Goal: Information Seeking & Learning: Learn about a topic

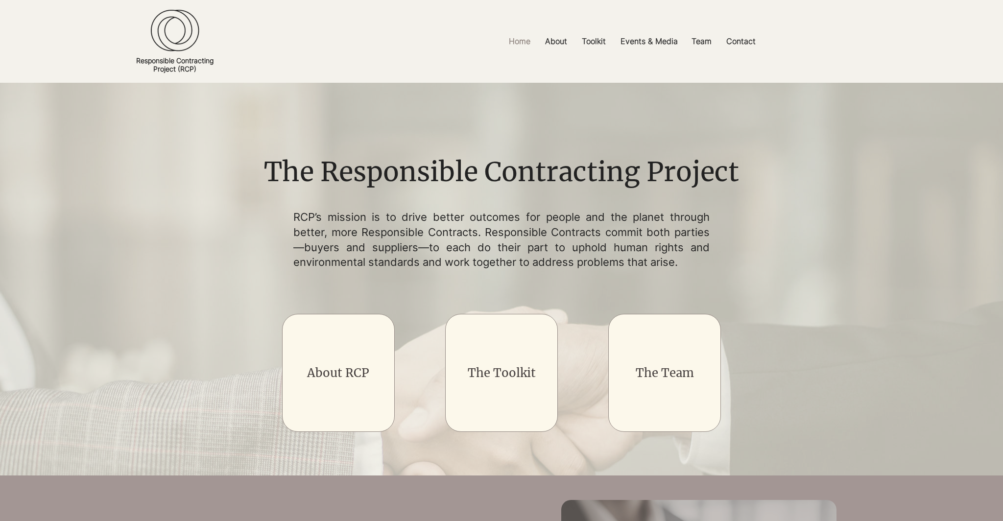
click at [306, 256] on p "RCP’s mission is to drive better outcomes for people and the planet through bet…" at bounding box center [501, 240] width 416 height 60
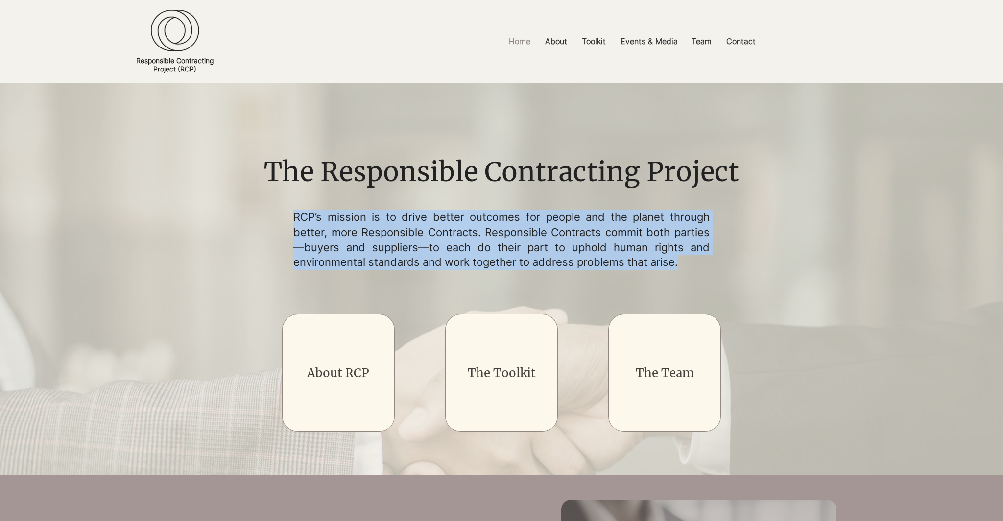
drag, startPoint x: 296, startPoint y: 212, endPoint x: 692, endPoint y: 259, distance: 398.1
click at [692, 259] on p "RCP’s mission is to drive better outcomes for people and the planet through bet…" at bounding box center [501, 240] width 416 height 60
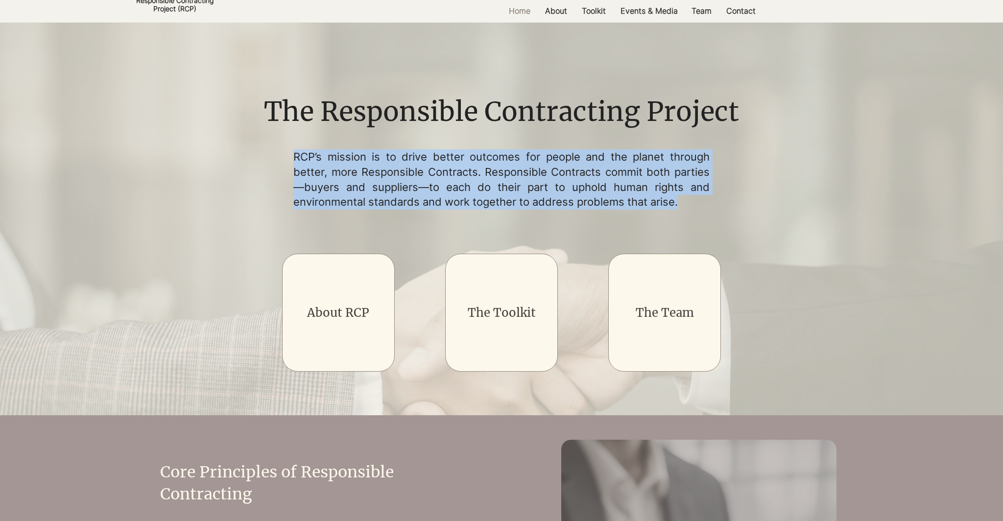
scroll to position [68, 0]
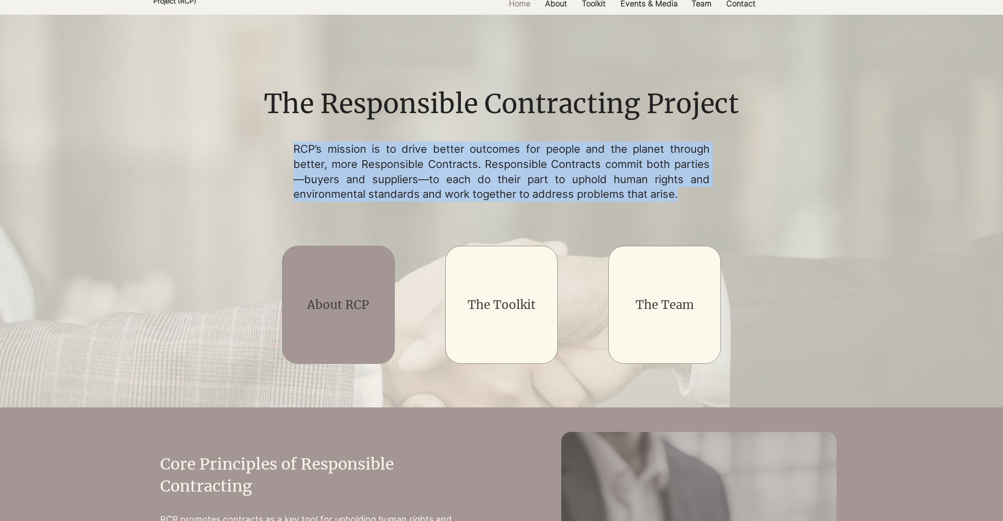
click at [339, 311] on link "About RCP" at bounding box center [338, 304] width 62 height 15
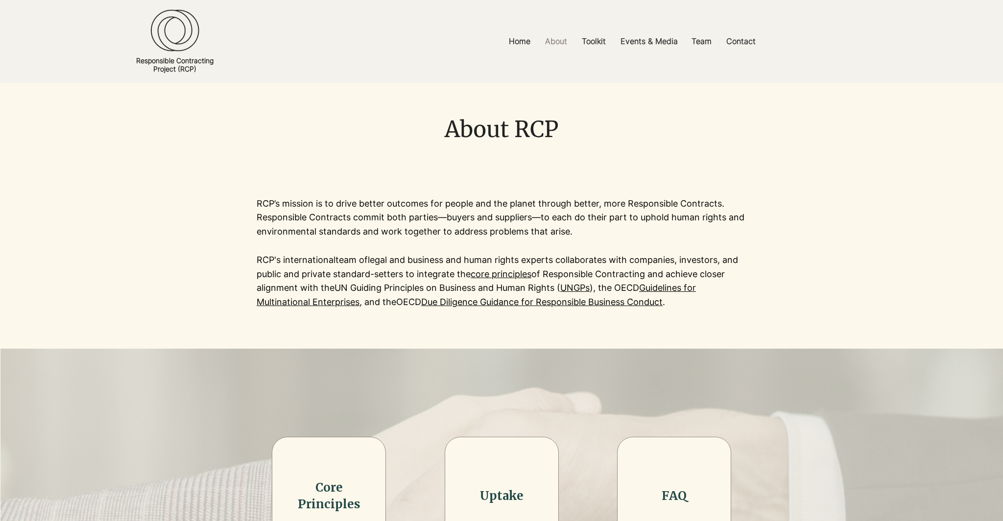
drag, startPoint x: 249, startPoint y: 205, endPoint x: 249, endPoint y: 226, distance: 21.1
click at [249, 226] on div at bounding box center [501, 253] width 1003 height 191
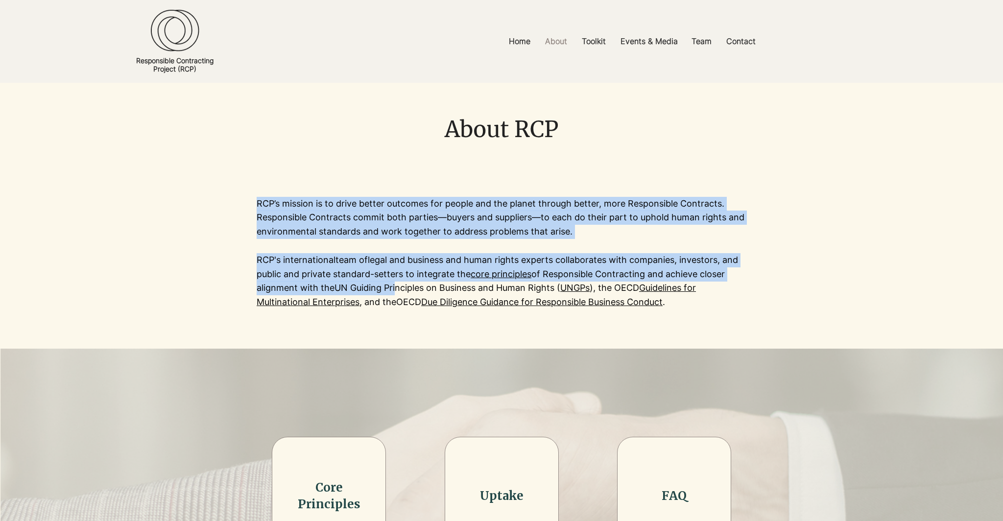
drag, startPoint x: 258, startPoint y: 204, endPoint x: 394, endPoint y: 284, distance: 157.6
click at [394, 284] on div "RCP’s mission is to drive better outcomes for people and the planet through bet…" at bounding box center [502, 253] width 490 height 113
click at [382, 276] on p "RCP's international team of legal and business and human rights experts collabo…" at bounding box center [502, 281] width 490 height 56
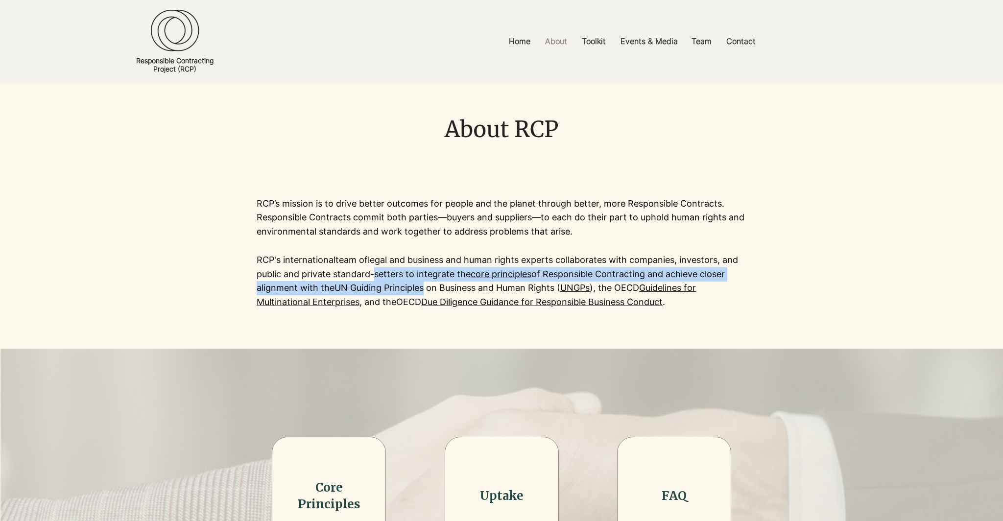
drag, startPoint x: 370, startPoint y: 276, endPoint x: 423, endPoint y: 284, distance: 53.5
click at [423, 284] on p "RCP's international team of legal and business and human rights experts collabo…" at bounding box center [502, 281] width 490 height 56
click at [300, 285] on p "RCP's international team of legal and business and human rights experts collabo…" at bounding box center [502, 281] width 490 height 56
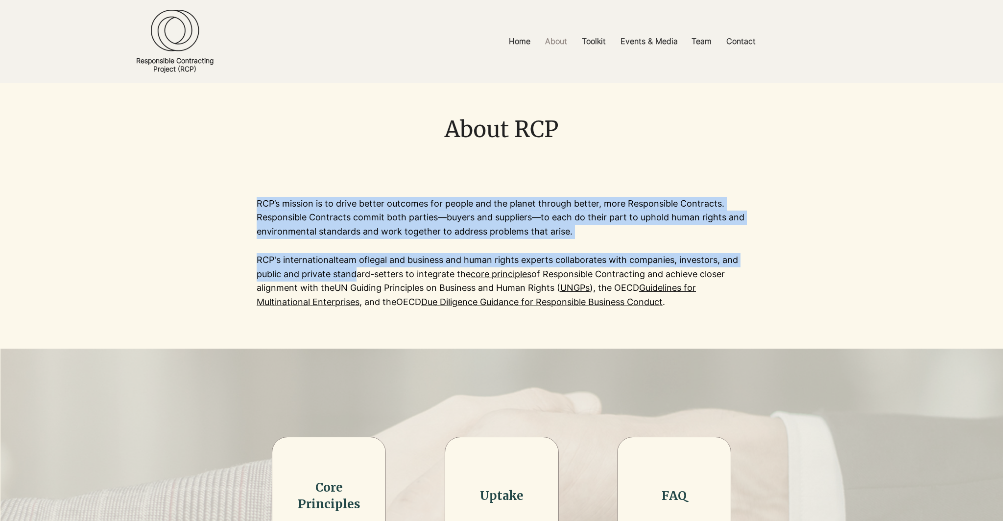
drag, startPoint x: 254, startPoint y: 275, endPoint x: 349, endPoint y: 277, distance: 95.5
click at [349, 277] on section "RCP’s mission is to drive better outcomes for people and the planet through bet…" at bounding box center [501, 253] width 1003 height 191
click at [349, 277] on p "RCP's international team of legal and business and human rights experts collabo…" at bounding box center [502, 281] width 490 height 56
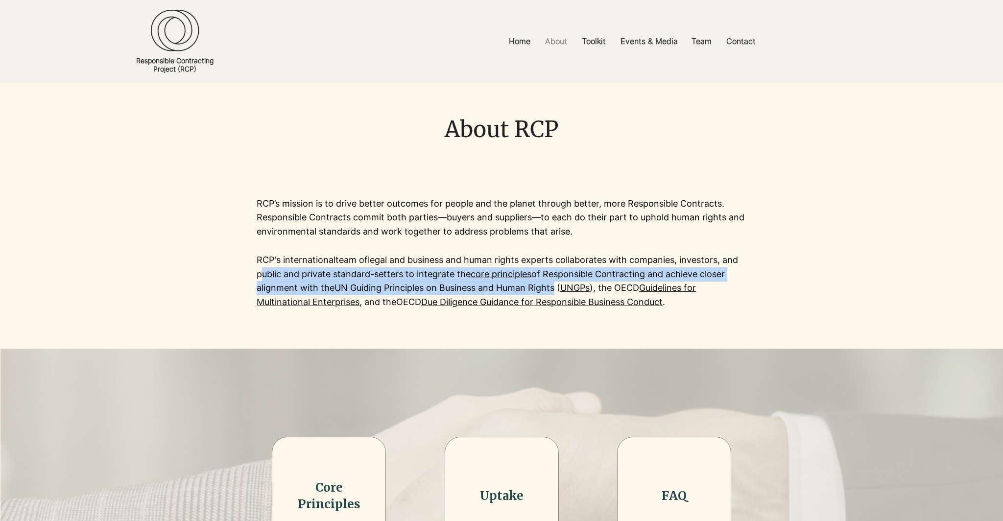
drag, startPoint x: 258, startPoint y: 275, endPoint x: 553, endPoint y: 286, distance: 296.0
click at [553, 286] on p "RCP's international team of legal and business and human rights experts collabo…" at bounding box center [502, 281] width 490 height 56
click at [387, 281] on p "RCP's international team of legal and business and human rights experts collabo…" at bounding box center [502, 281] width 490 height 56
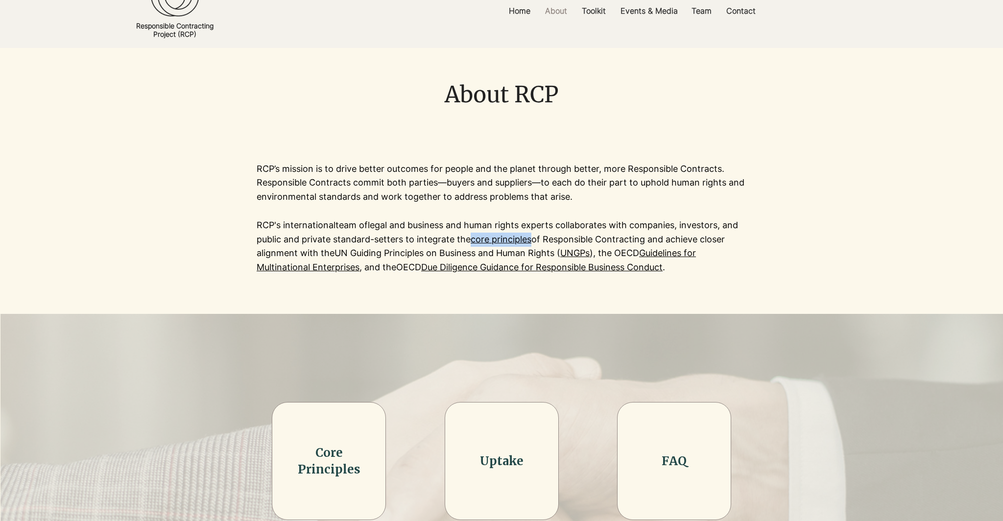
scroll to position [32, 0]
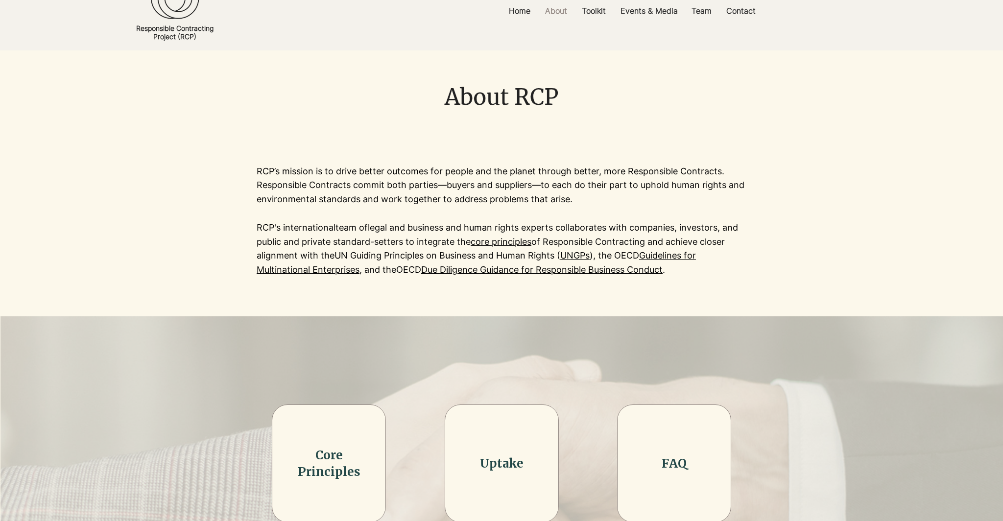
click at [626, 305] on div at bounding box center [501, 220] width 1003 height 191
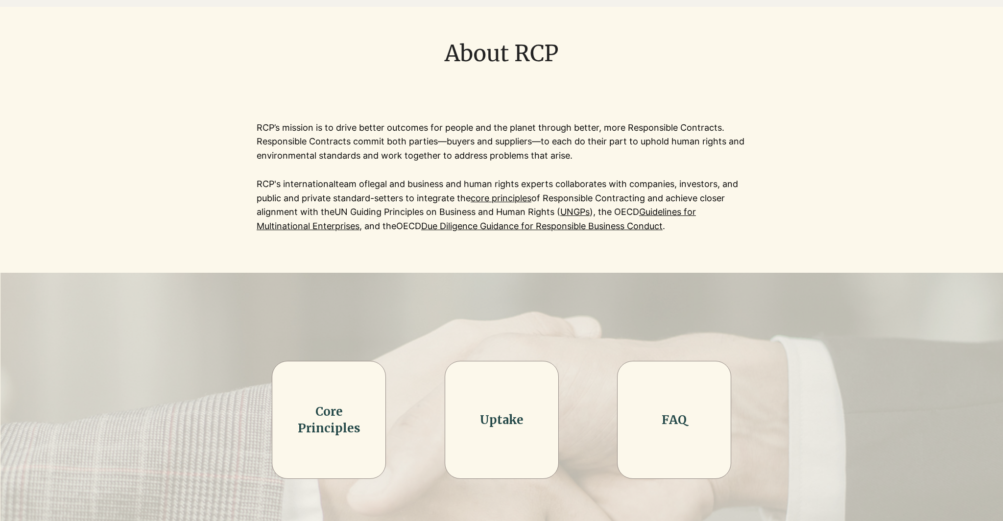
scroll to position [76, 0]
click at [489, 143] on p "RCP’s mission is to drive better outcomes for people and the planet through bet…" at bounding box center [502, 141] width 490 height 42
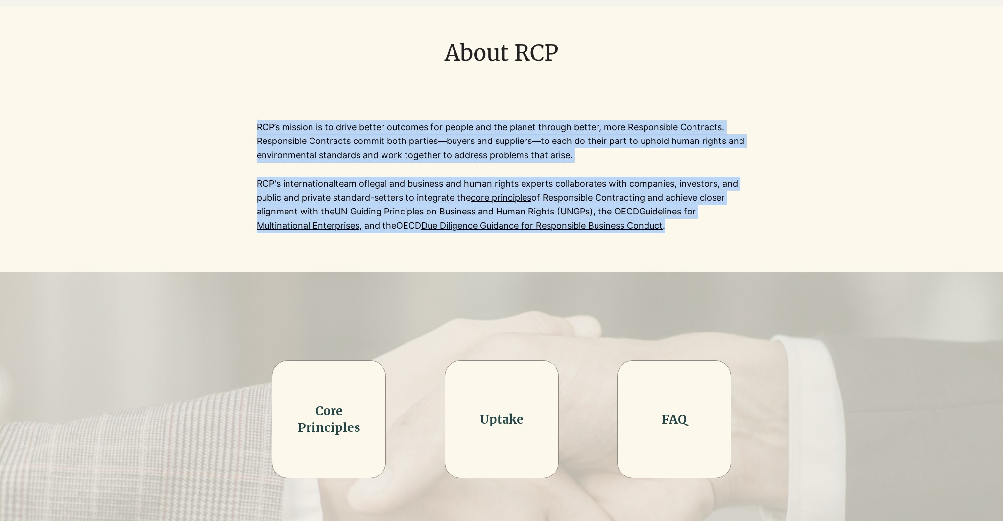
drag, startPoint x: 258, startPoint y: 129, endPoint x: 672, endPoint y: 224, distance: 425.0
click at [672, 224] on div "RCP’s mission is to drive better outcomes for people and the planet through bet…" at bounding box center [502, 176] width 490 height 113
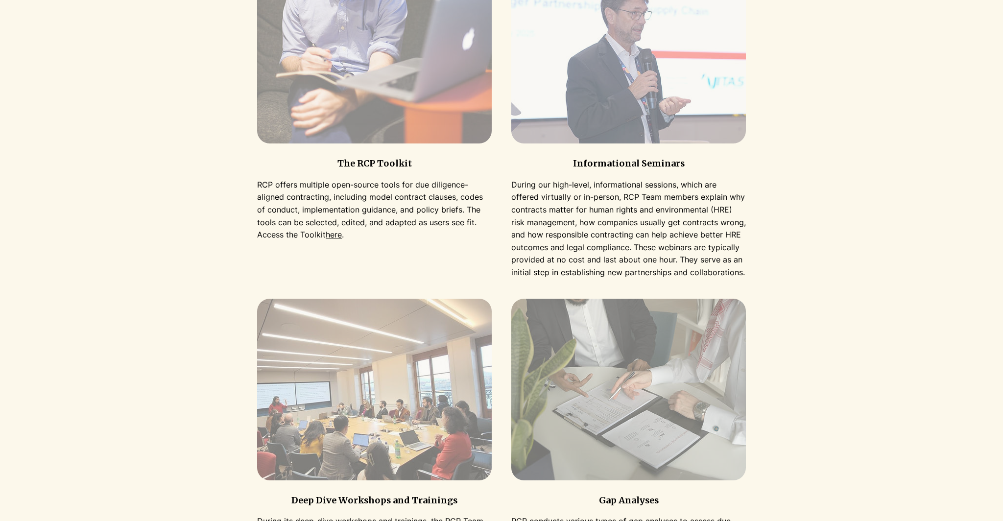
scroll to position [1030, 0]
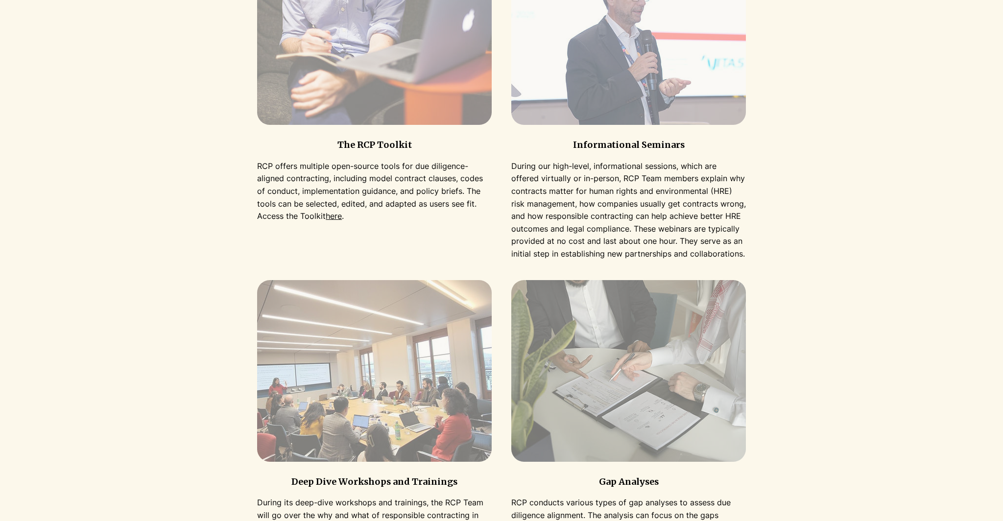
drag, startPoint x: 254, startPoint y: 168, endPoint x: 254, endPoint y: 181, distance: 12.7
click at [254, 181] on div at bounding box center [501, 333] width 759 height 828
drag, startPoint x: 262, startPoint y: 168, endPoint x: 262, endPoint y: 183, distance: 15.2
click at [262, 183] on p "RCP offers multiple open-source tools for due diligence-aligned contracting, in…" at bounding box center [374, 191] width 235 height 63
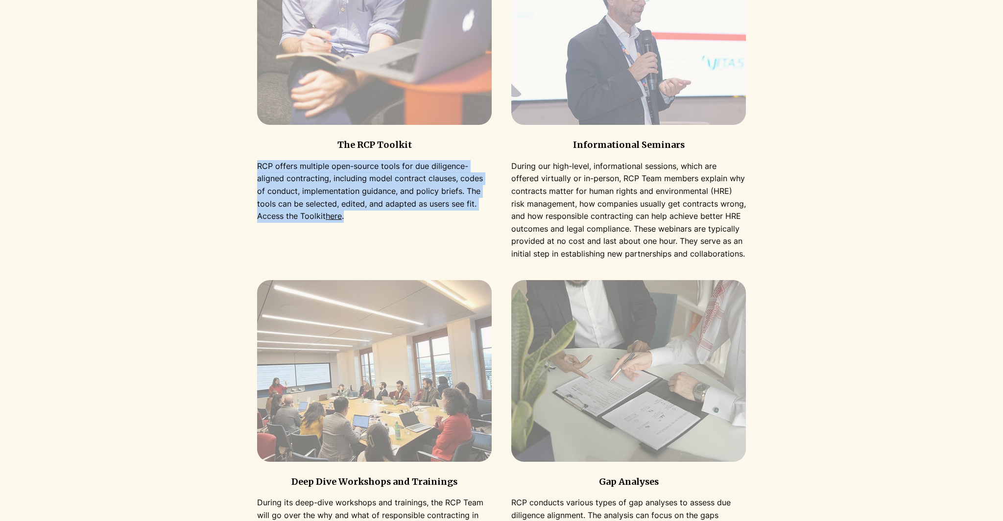
drag, startPoint x: 267, startPoint y: 168, endPoint x: 381, endPoint y: 217, distance: 124.2
click at [381, 217] on p "RCP offers multiple open-source tools for due diligence-aligned contracting, in…" at bounding box center [374, 191] width 235 height 63
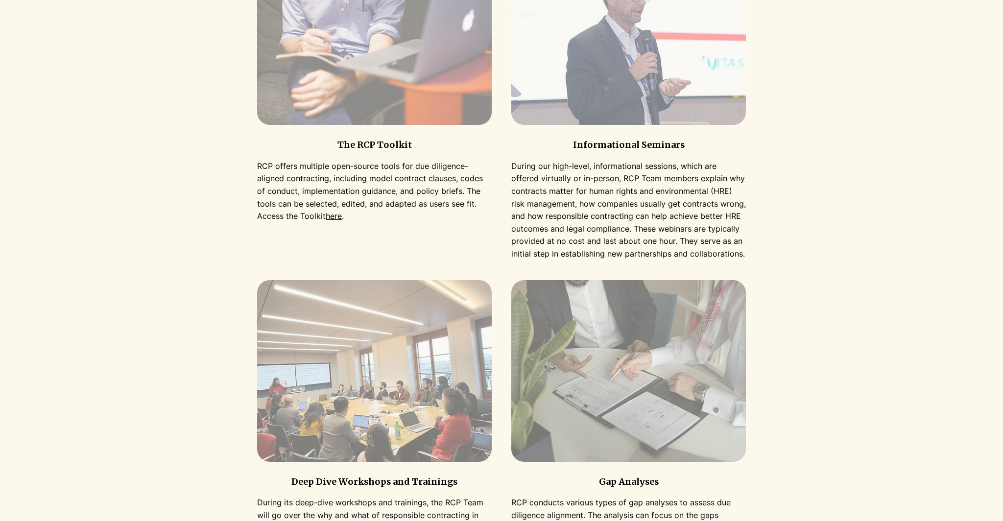
click at [553, 215] on p "During our high-level, informational sessions, which are offered virtually or i…" at bounding box center [628, 210] width 235 height 100
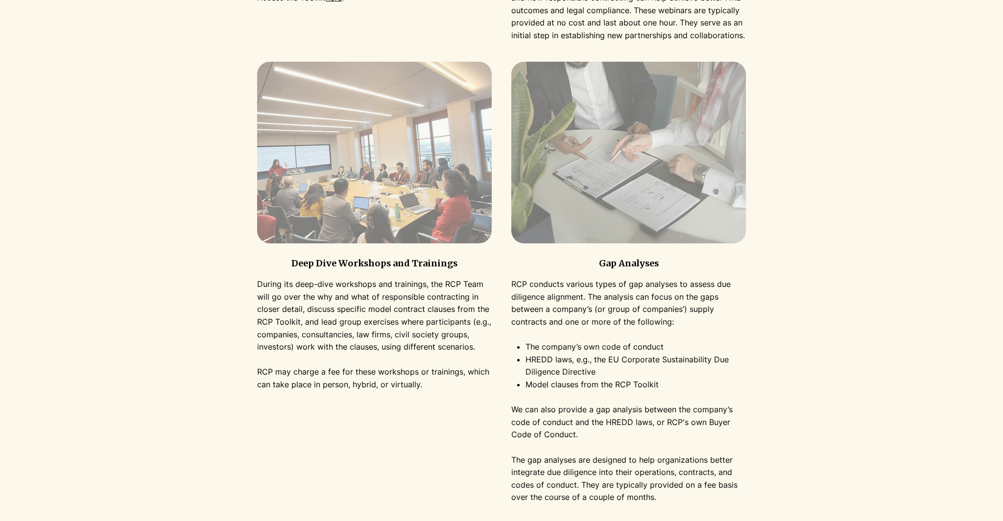
scroll to position [1283, 0]
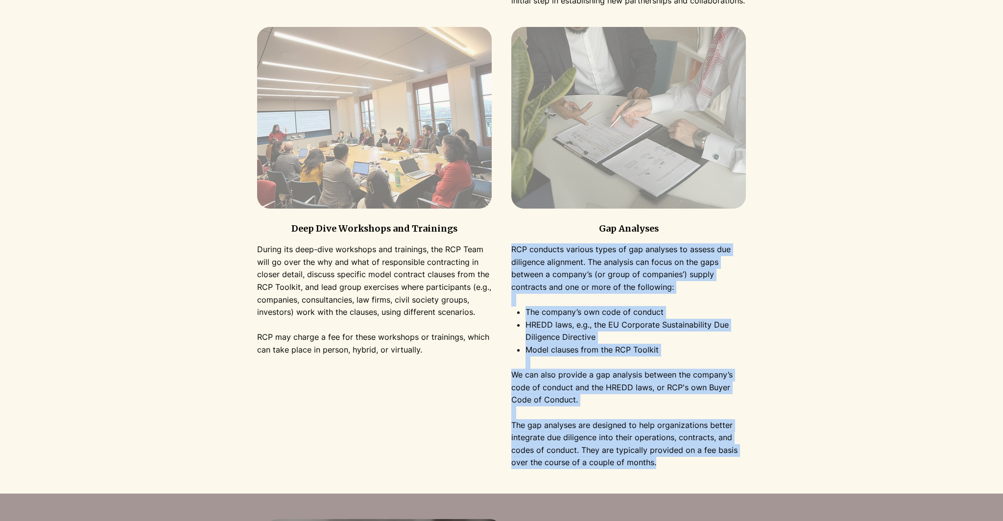
drag, startPoint x: 514, startPoint y: 251, endPoint x: 661, endPoint y: 465, distance: 259.6
click at [661, 465] on div "RCP conducts various types of gap analyses to assess due diligence alignment. T…" at bounding box center [628, 356] width 235 height 226
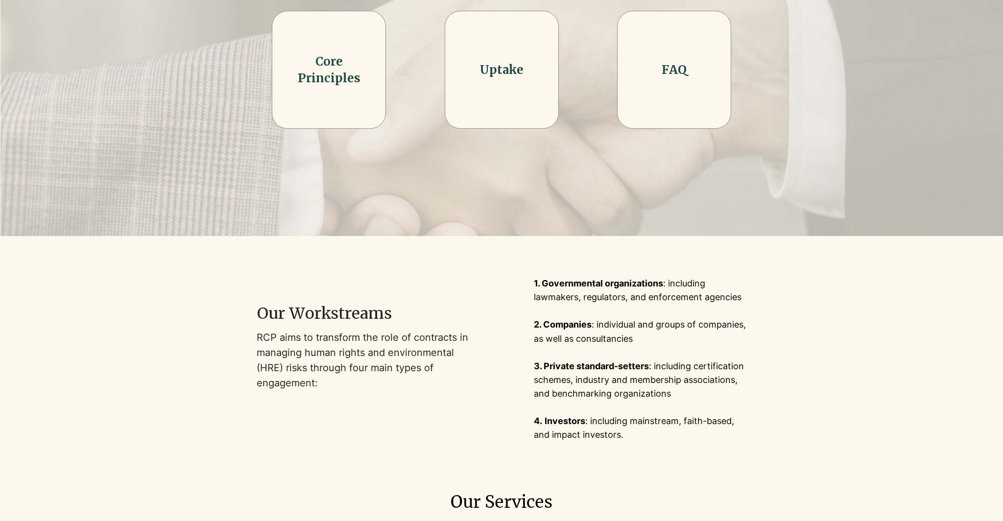
scroll to position [0, 0]
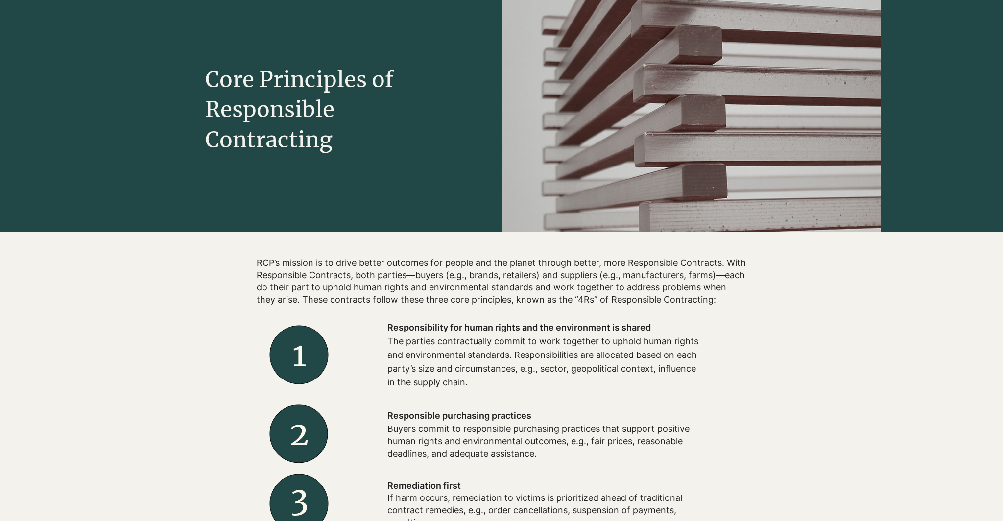
scroll to position [96, 0]
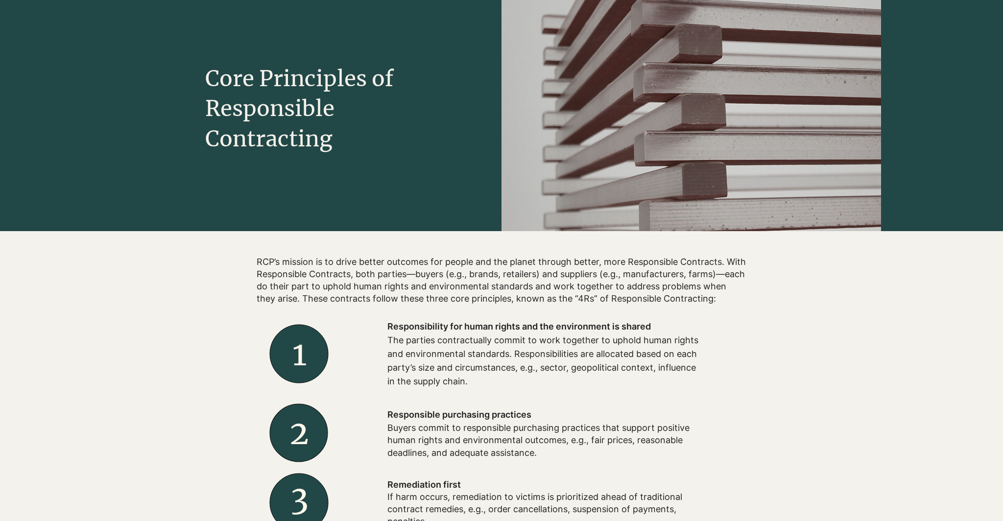
drag, startPoint x: 251, startPoint y: 265, endPoint x: 251, endPoint y: 281, distance: 15.2
click at [251, 281] on div at bounding box center [498, 456] width 496 height 401
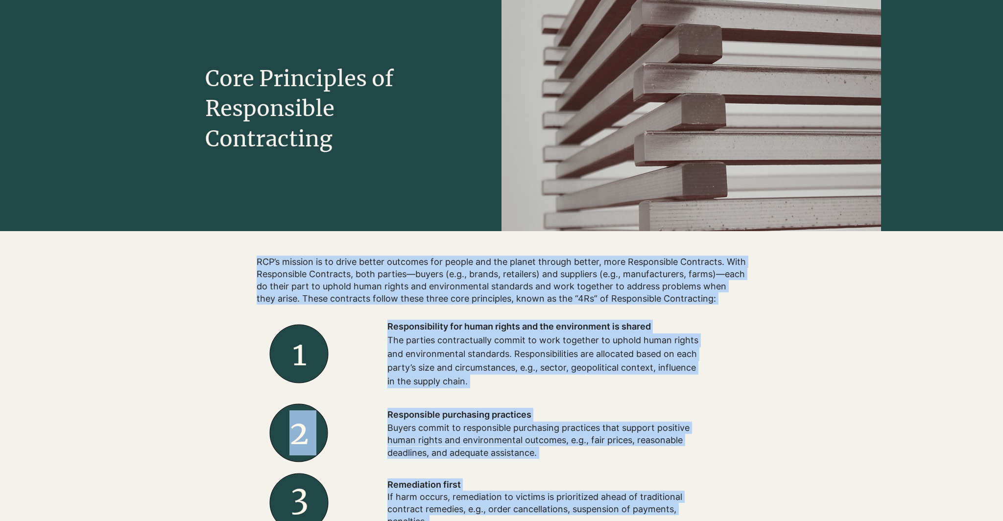
drag, startPoint x: 257, startPoint y: 260, endPoint x: 269, endPoint y: 325, distance: 66.3
click at [269, 325] on div "RCP’s mission is to drive better outcomes for people and the planet through bet…" at bounding box center [498, 456] width 496 height 401
click at [444, 367] on p "The parties contractually commit to work together to uphold human rights and en…" at bounding box center [543, 361] width 313 height 55
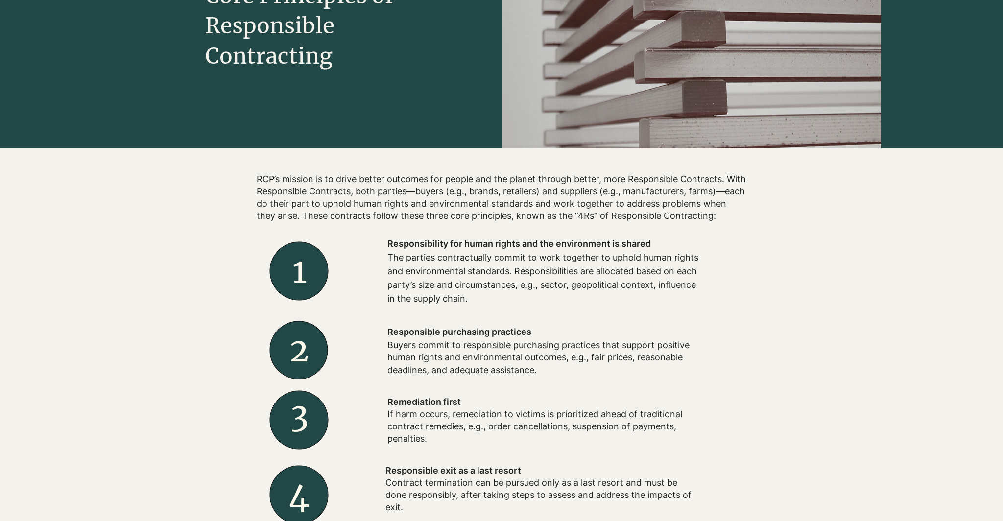
scroll to position [221, 0]
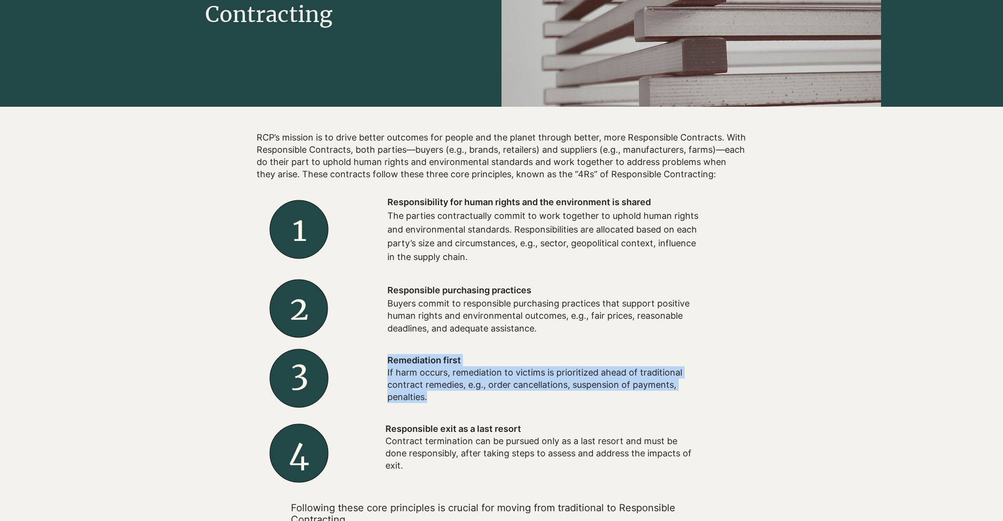
drag, startPoint x: 384, startPoint y: 366, endPoint x: 428, endPoint y: 398, distance: 53.6
click at [428, 398] on div "Remediation first If harm occurs, remediation to victims is prioritized ahead o…" at bounding box center [544, 378] width 392 height 69
click at [427, 398] on p "If harm occurs, remediation to victims is prioritized ahead of traditional cont…" at bounding box center [543, 384] width 313 height 37
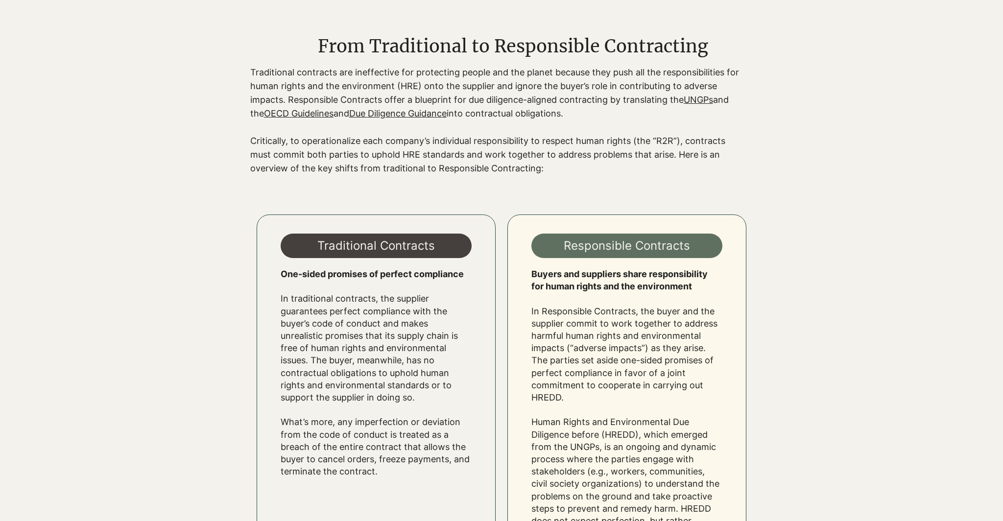
scroll to position [747, 0]
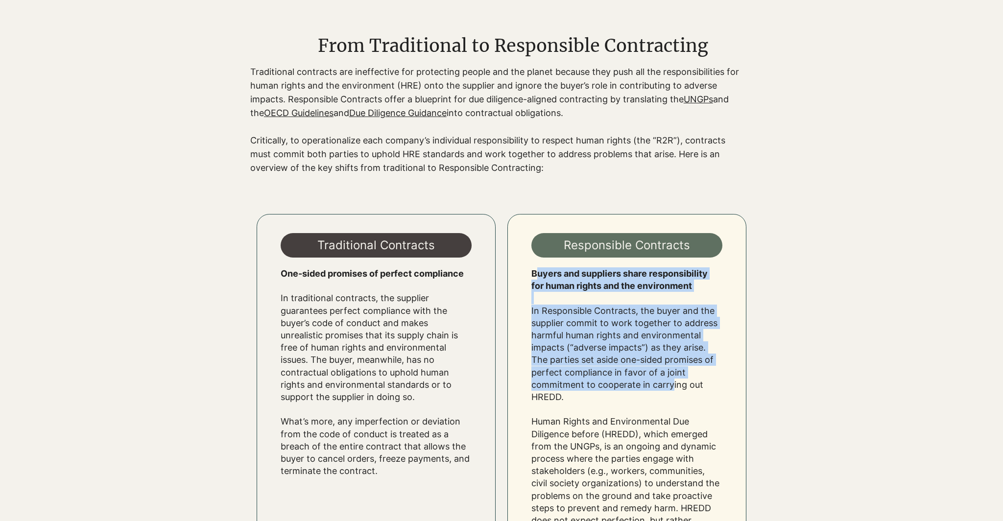
drag, startPoint x: 564, startPoint y: 275, endPoint x: 673, endPoint y: 384, distance: 154.1
click at [673, 384] on div "Buyers and suppliers share responsibility for human rights and the environment …" at bounding box center [626, 402] width 191 height 271
click at [674, 384] on p "In Responsible Contracts, the buyer and the supplier commit to work together to…" at bounding box center [626, 422] width 191 height 235
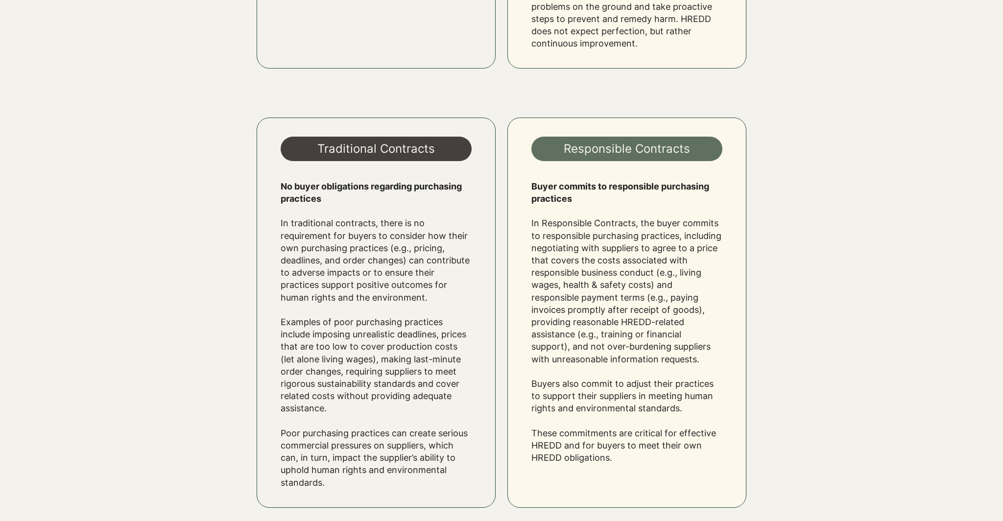
scroll to position [1238, 0]
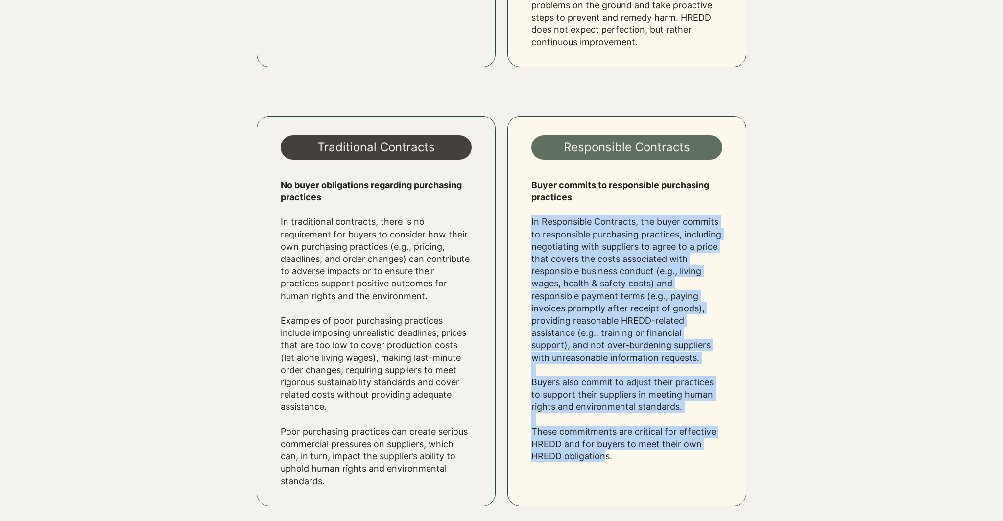
drag, startPoint x: 532, startPoint y: 218, endPoint x: 602, endPoint y: 456, distance: 248.3
click at [602, 456] on div "Buyer commits to responsible purchasing practices ​ In Responsible Contracts, t…" at bounding box center [626, 321] width 191 height 284
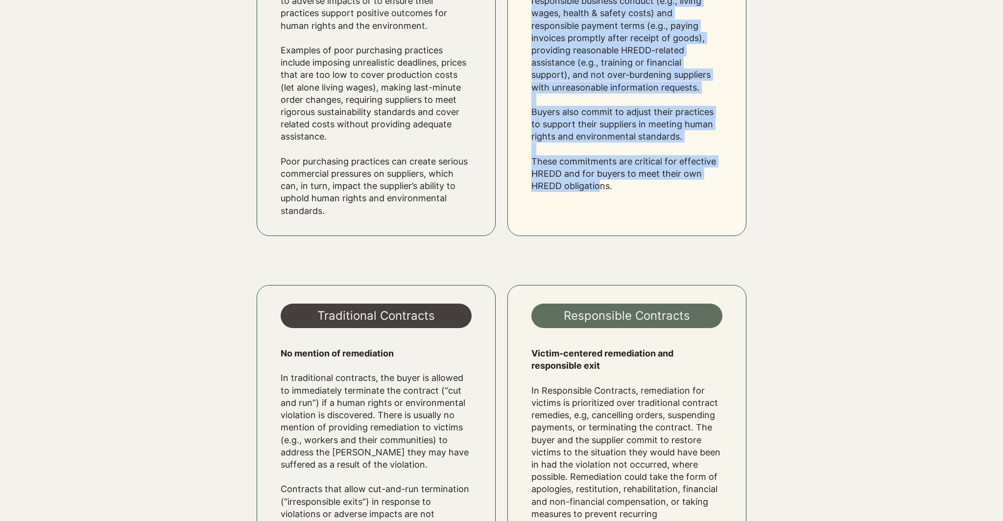
scroll to position [1608, 0]
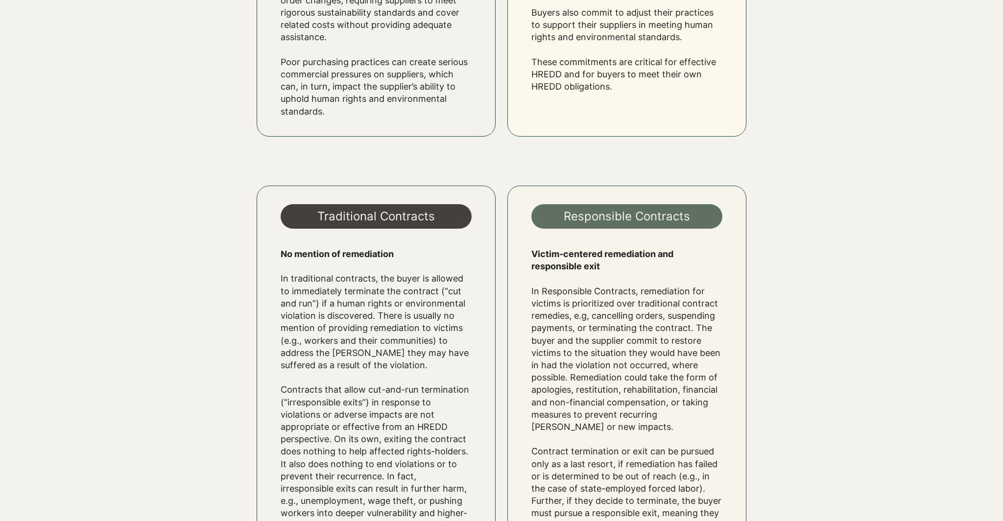
drag, startPoint x: 521, startPoint y: 270, endPoint x: 524, endPoint y: 286, distance: 16.4
click at [524, 286] on div at bounding box center [626, 393] width 239 height 415
drag, startPoint x: 525, startPoint y: 311, endPoint x: 526, endPoint y: 321, distance: 9.8
click at [526, 321] on div at bounding box center [626, 393] width 239 height 415
drag, startPoint x: 528, startPoint y: 278, endPoint x: 528, endPoint y: 316, distance: 38.7
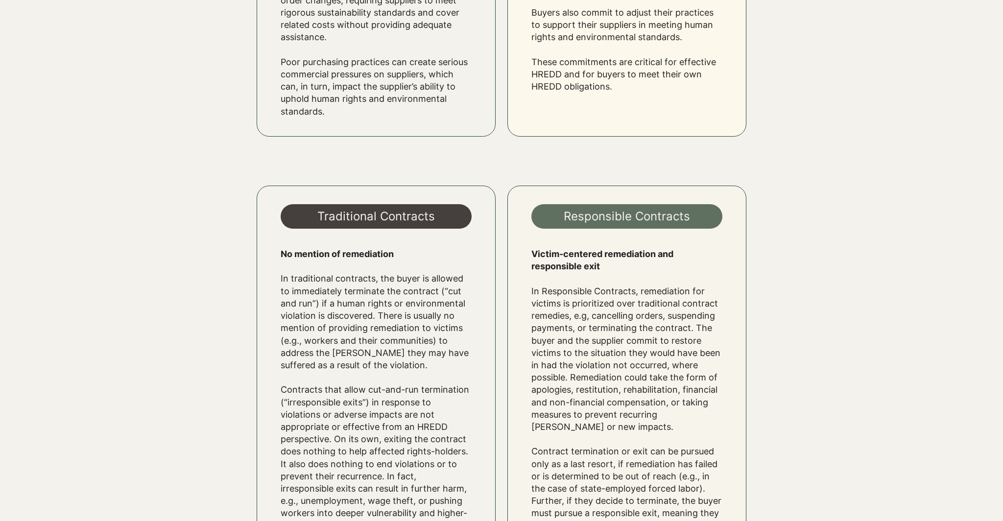
click at [528, 316] on div at bounding box center [626, 393] width 239 height 415
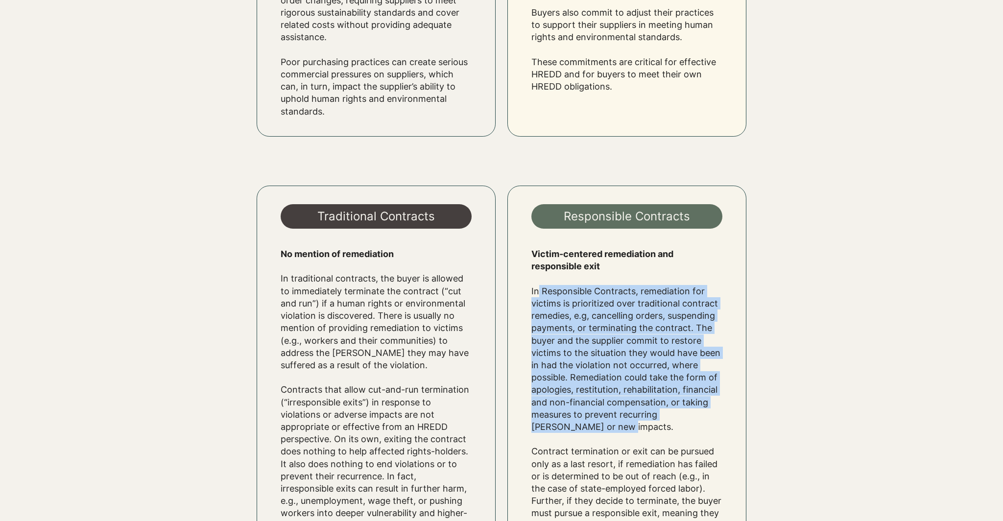
drag, startPoint x: 538, startPoint y: 278, endPoint x: 571, endPoint y: 417, distance: 142.6
click at [571, 417] on p "In Responsible Contracts, remediation for victims is prioritized over tradition…" at bounding box center [626, 359] width 191 height 148
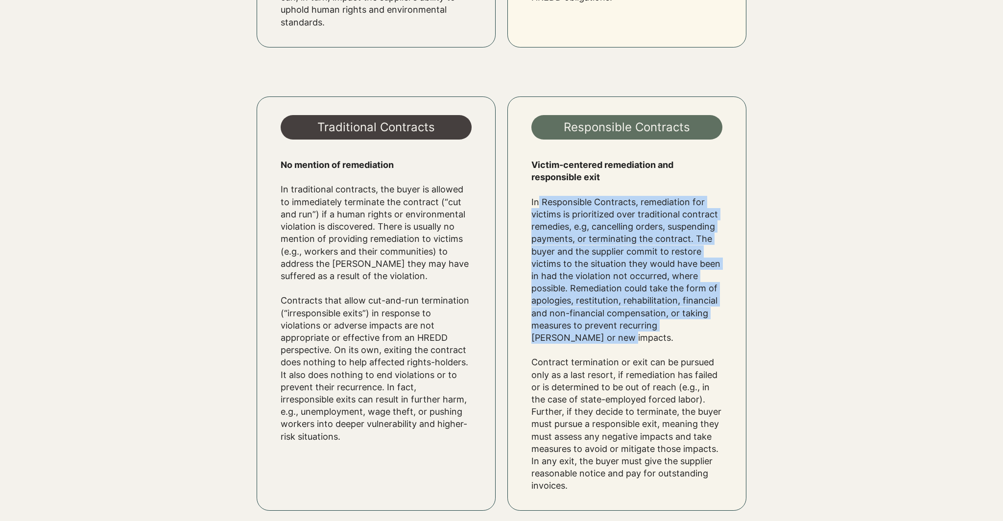
scroll to position [1698, 0]
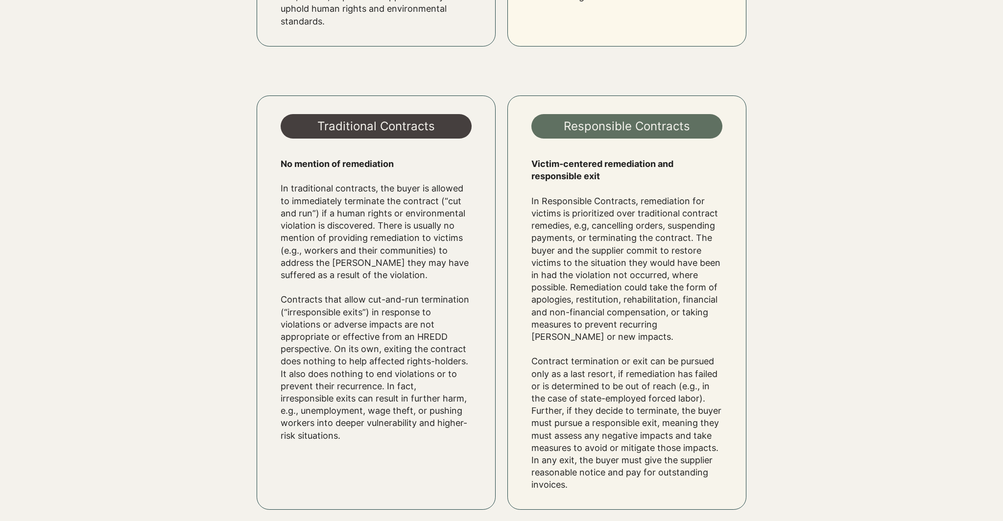
drag, startPoint x: 530, startPoint y: 351, endPoint x: 586, endPoint y: 480, distance: 140.7
click at [586, 480] on div at bounding box center [626, 303] width 239 height 415
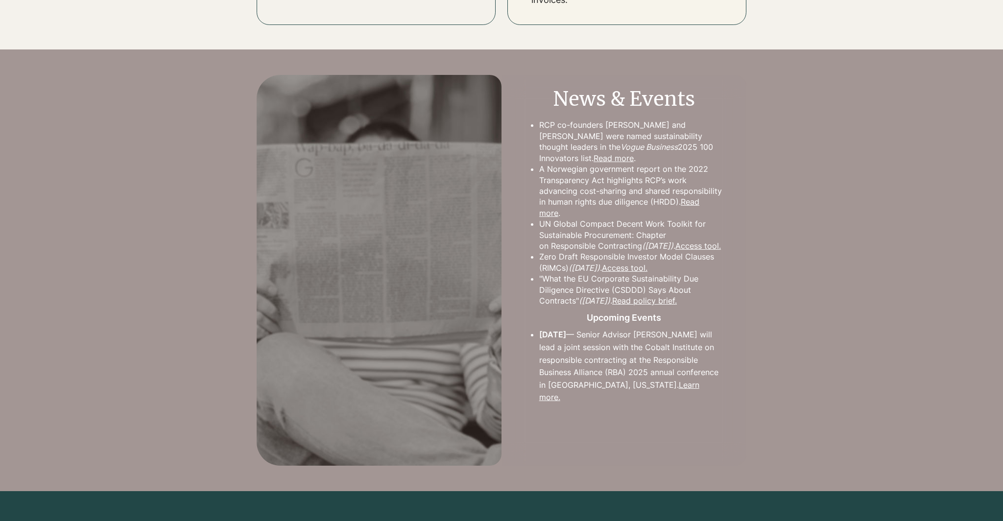
scroll to position [2190, 0]
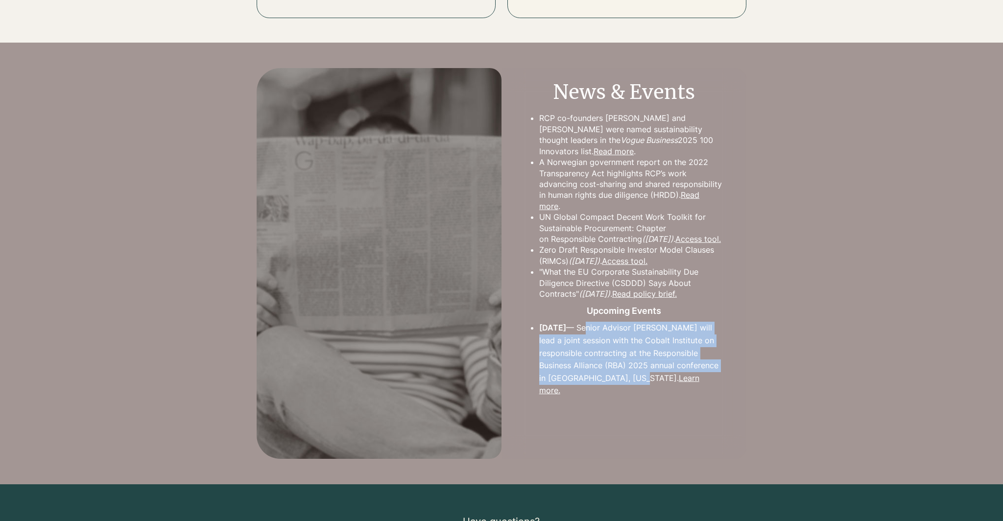
drag, startPoint x: 585, startPoint y: 332, endPoint x: 636, endPoint y: 373, distance: 66.2
click at [636, 373] on p "​ [DATE] — Senior Advisor [PERSON_NAME] will lead a joint session with the Coba…" at bounding box center [631, 359] width 184 height 75
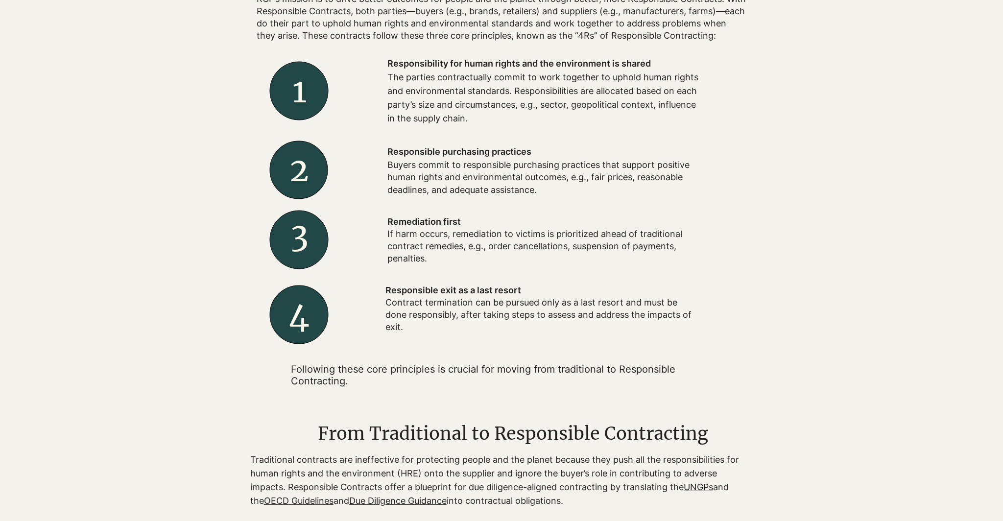
scroll to position [0, 0]
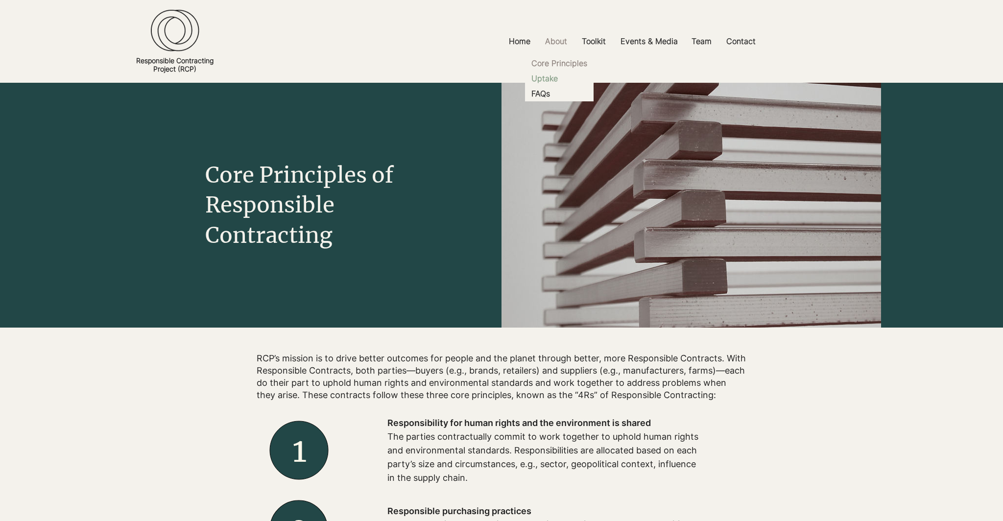
click at [556, 80] on p "Uptake" at bounding box center [545, 78] width 34 height 15
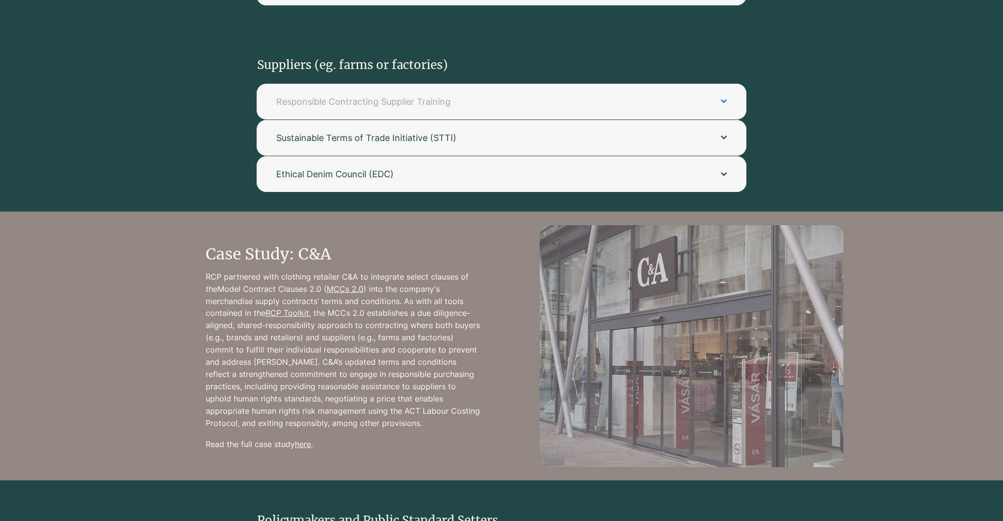
scroll to position [1068, 0]
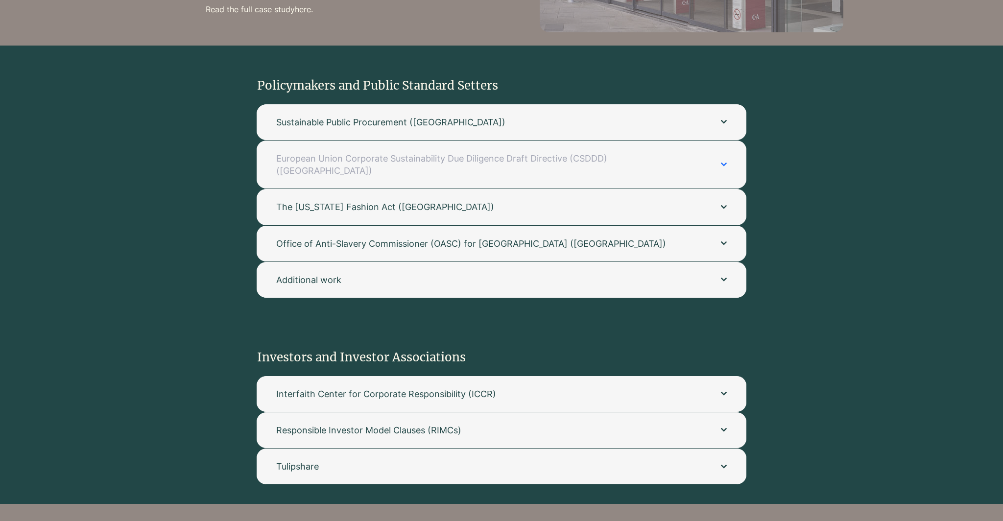
click at [474, 160] on span "European Union Corporate Sustainability Due Diligence Draft Directive (CSDDD) (…" at bounding box center [488, 164] width 425 height 24
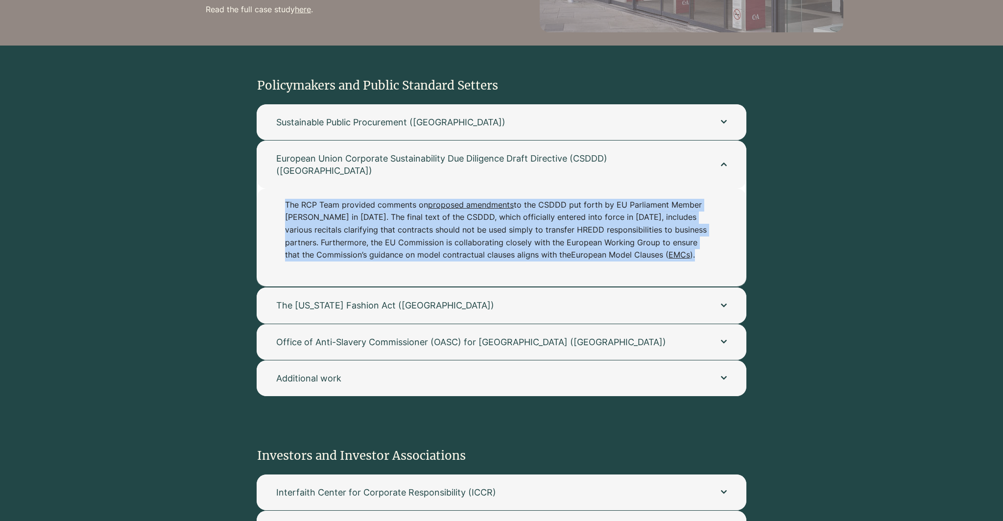
drag, startPoint x: 281, startPoint y: 189, endPoint x: 347, endPoint y: 251, distance: 90.8
click at [347, 251] on div "The RCP Team provided comments on proposed amendments to the CSDDD put forth by…" at bounding box center [502, 238] width 490 height 98
click at [347, 251] on p "The RCP Team provided comments on proposed amendments to the CSDDD put forth by…" at bounding box center [496, 230] width 423 height 63
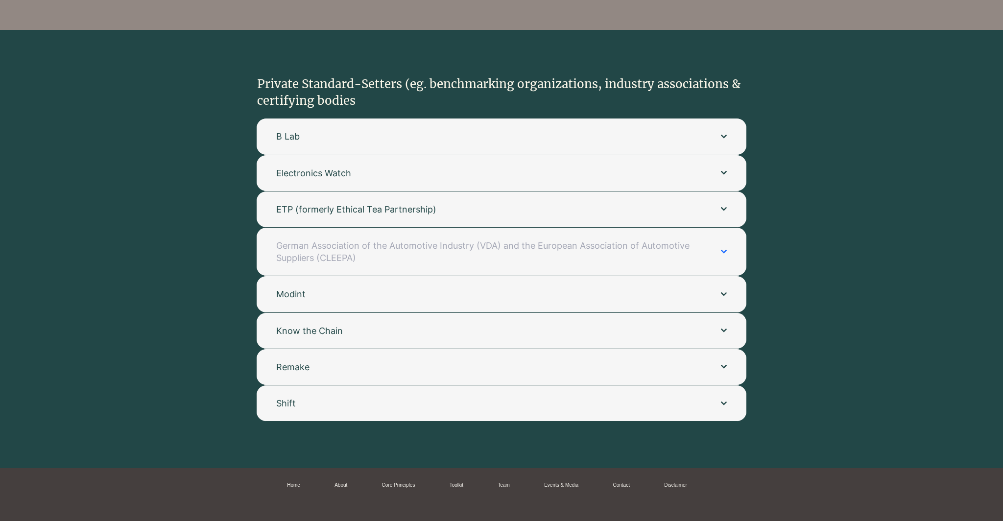
scroll to position [2036, 0]
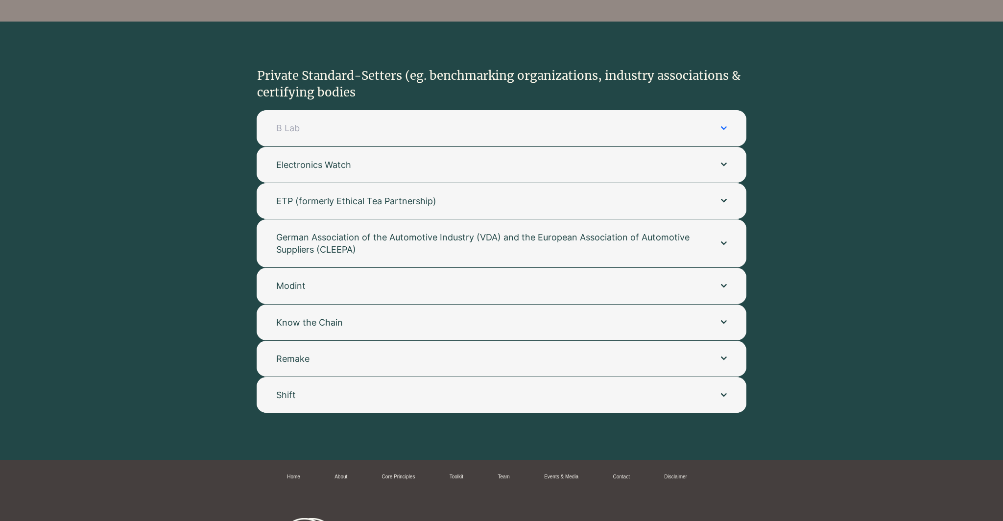
click at [309, 126] on button "B Lab" at bounding box center [502, 128] width 490 height 36
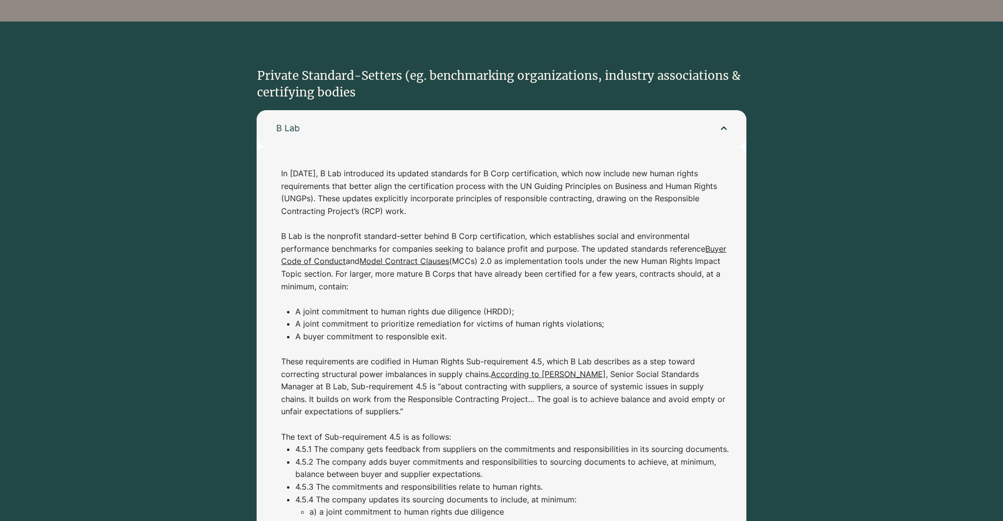
drag, startPoint x: 281, startPoint y: 165, endPoint x: 488, endPoint y: 194, distance: 209.3
click at [488, 194] on p "In [DATE], B Lab introduced its updated standards for B Corp certification, whi…" at bounding box center [506, 199] width 451 height 63
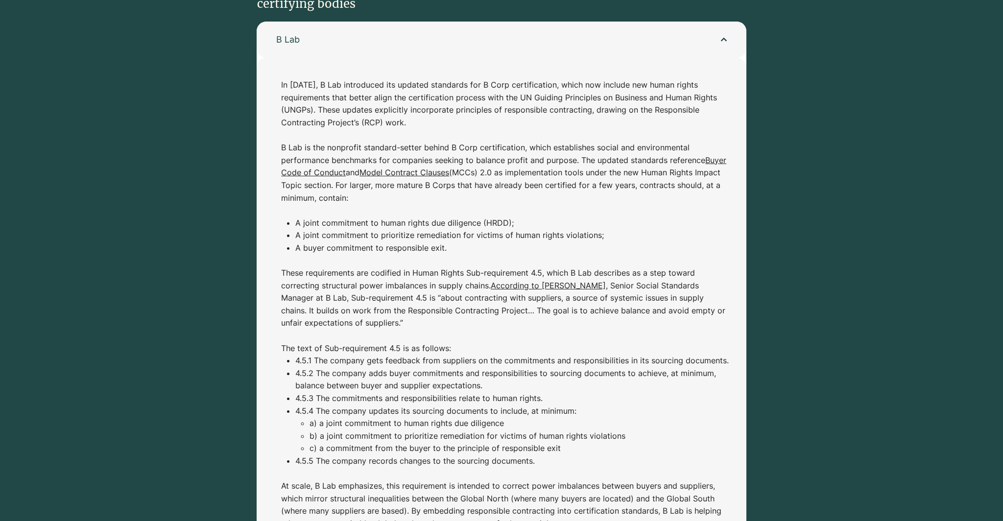
scroll to position [2126, 0]
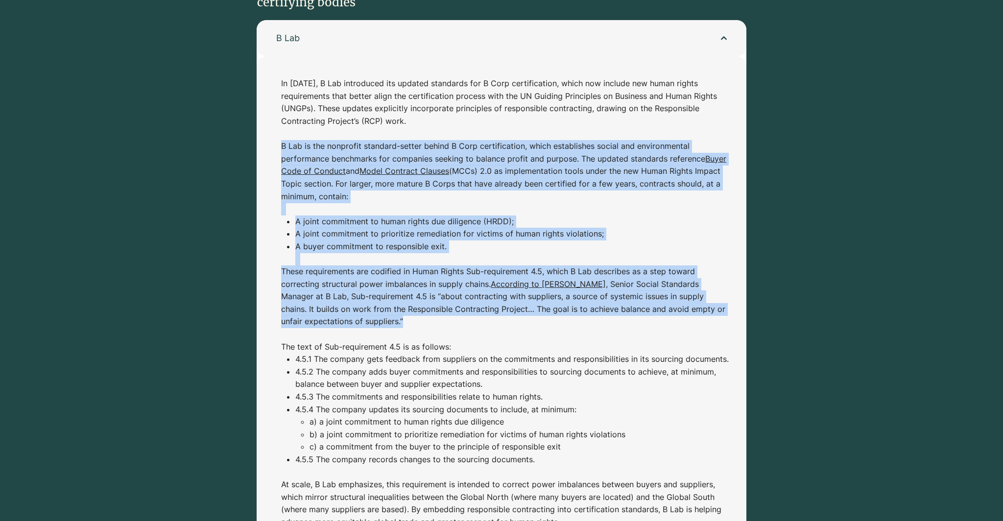
drag, startPoint x: 282, startPoint y: 132, endPoint x: 336, endPoint y: 312, distance: 188.3
click at [336, 315] on div "In [DATE], B Lab introduced its updated standards for B Corp certification, whi…" at bounding box center [506, 302] width 451 height 451
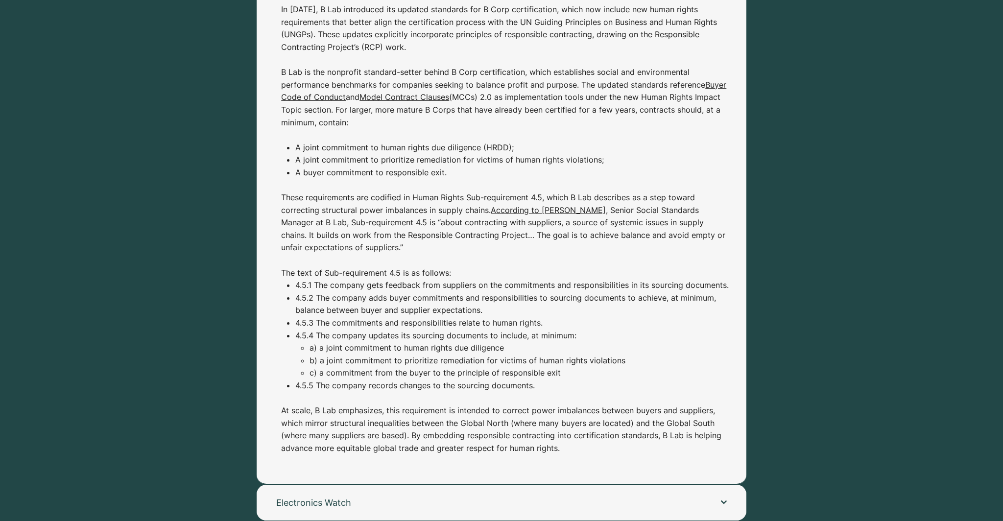
click at [336, 317] on p "4.5.3 The commitments and responsibilities relate to human rights." at bounding box center [513, 323] width 436 height 13
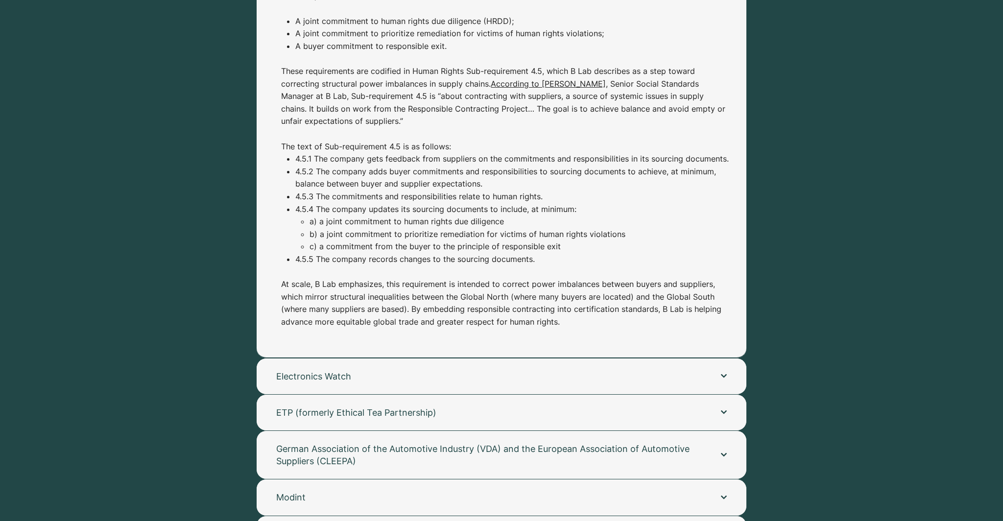
scroll to position [2328, 0]
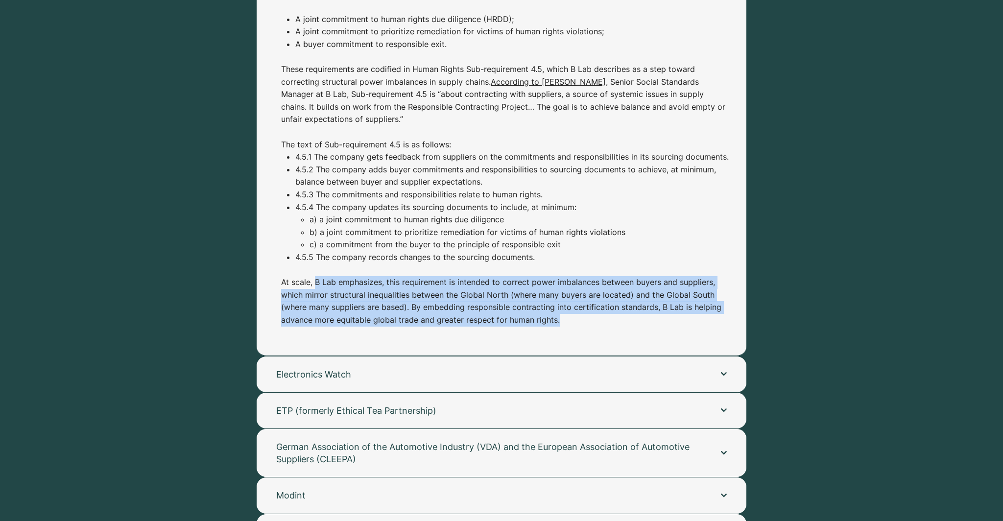
drag, startPoint x: 315, startPoint y: 275, endPoint x: 696, endPoint y: 313, distance: 382.5
click at [696, 313] on p "At scale, B Lab emphasizes, this requirement is intended to correct power imbal…" at bounding box center [506, 301] width 451 height 50
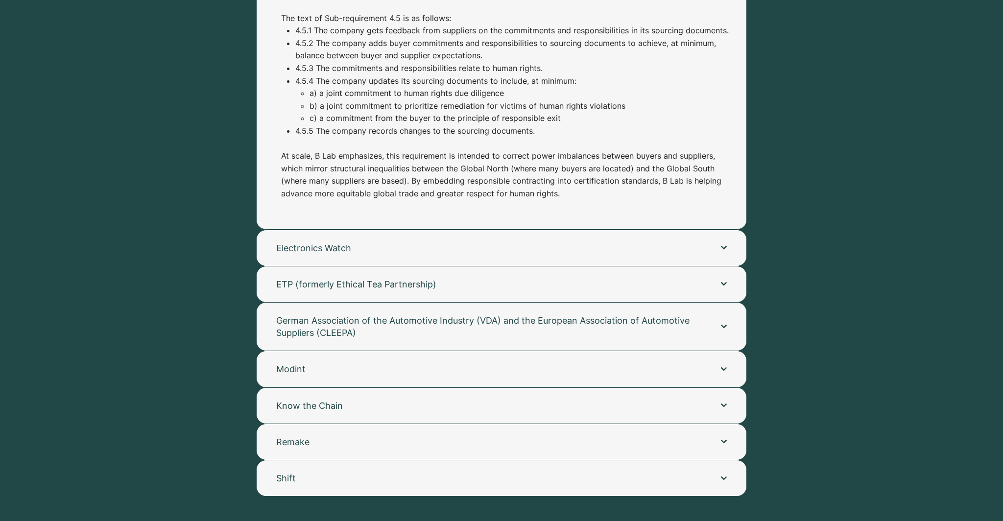
scroll to position [1879, 0]
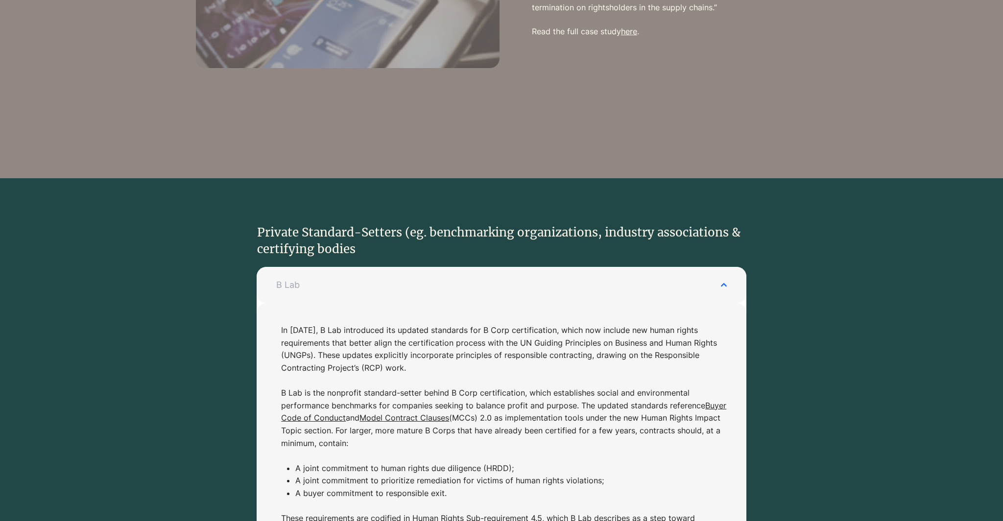
click at [725, 281] on button "B Lab" at bounding box center [502, 285] width 490 height 36
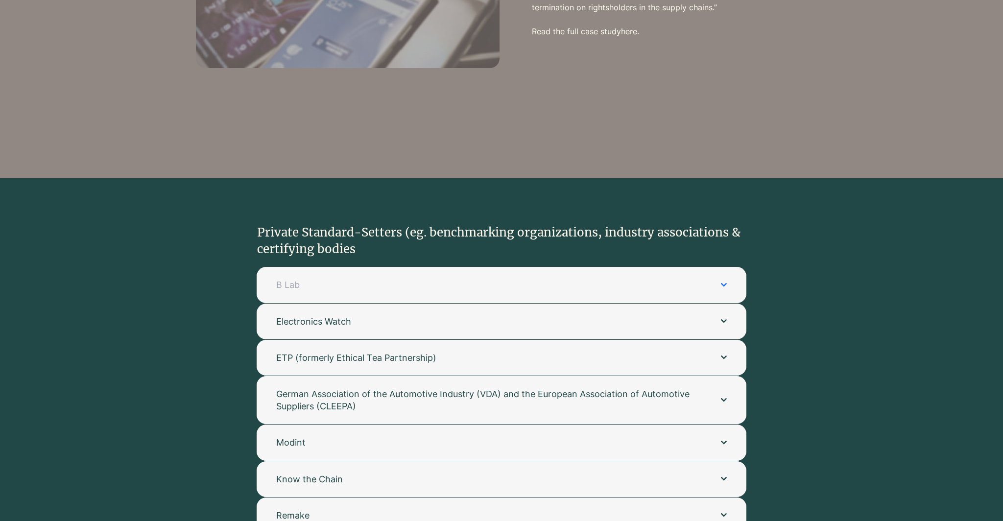
click at [725, 281] on button "B Lab" at bounding box center [502, 285] width 490 height 36
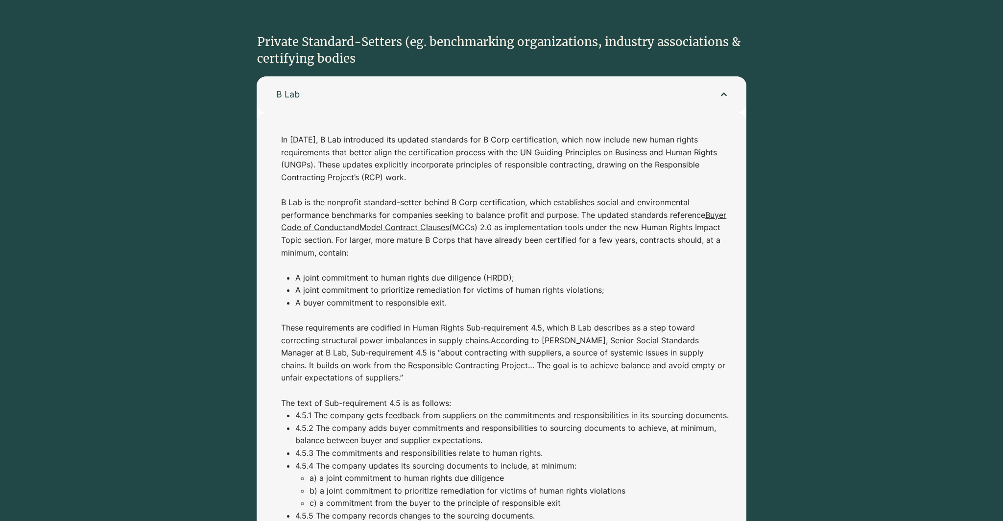
scroll to position [2199, 0]
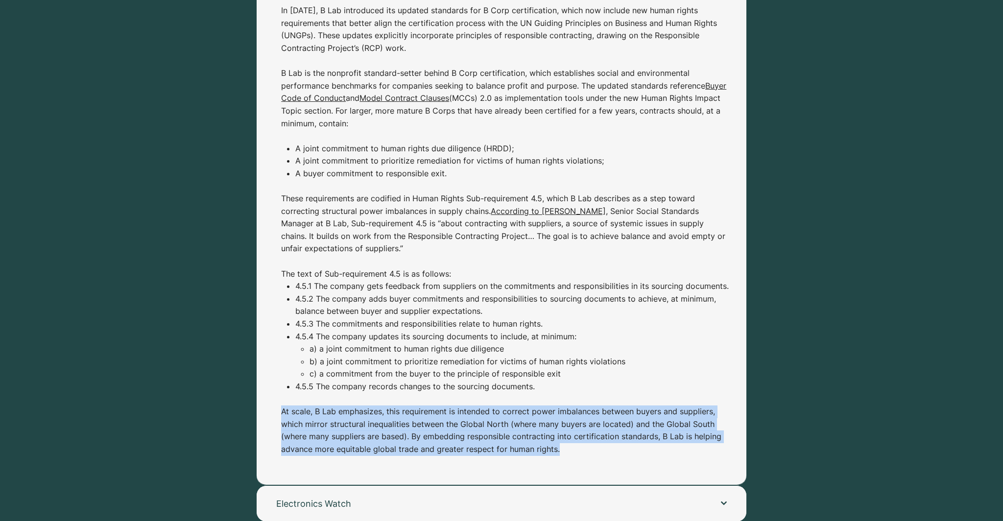
drag, startPoint x: 278, startPoint y: 403, endPoint x: 689, endPoint y: 446, distance: 412.7
click at [689, 446] on div "In [DATE], B Lab introduced its updated standards for B Corp certification, whi…" at bounding box center [502, 234] width 490 height 502
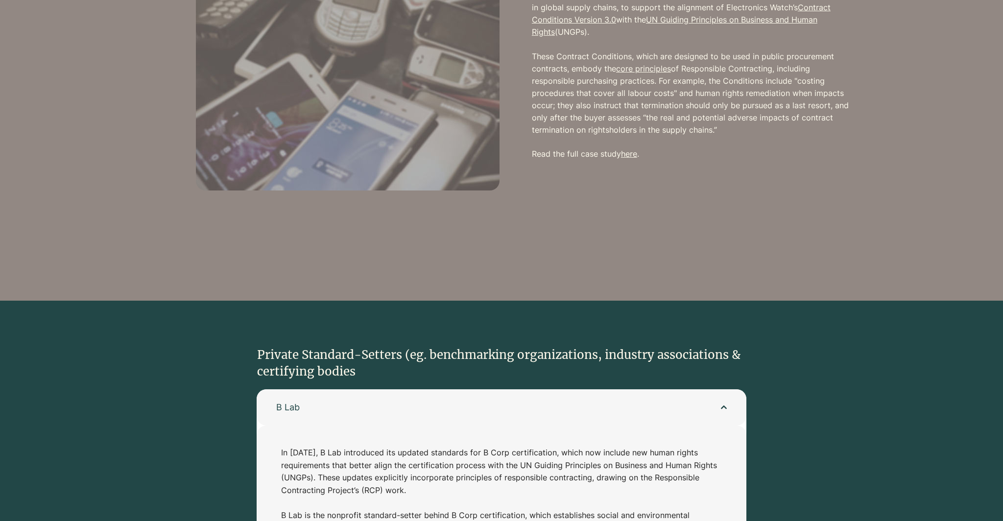
scroll to position [1728, 0]
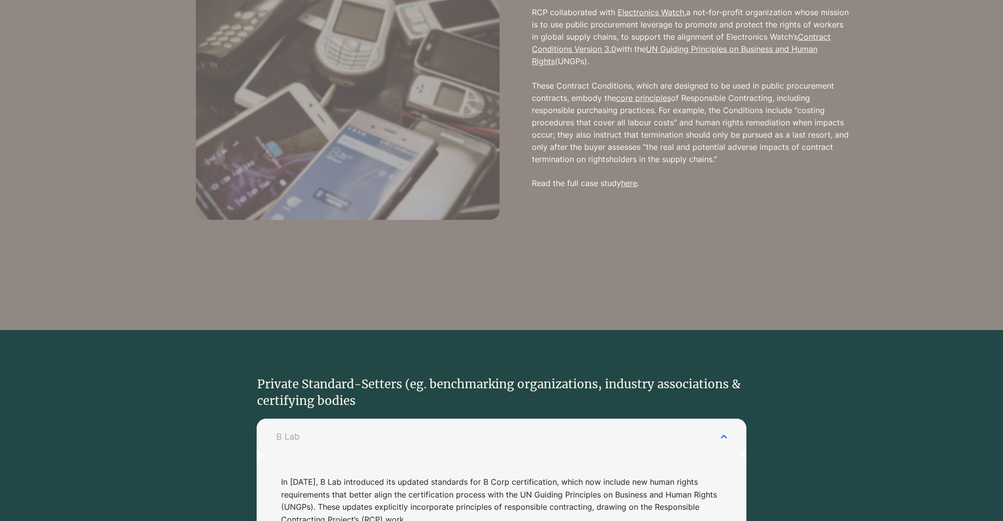
click at [724, 421] on button "B Lab" at bounding box center [502, 437] width 490 height 36
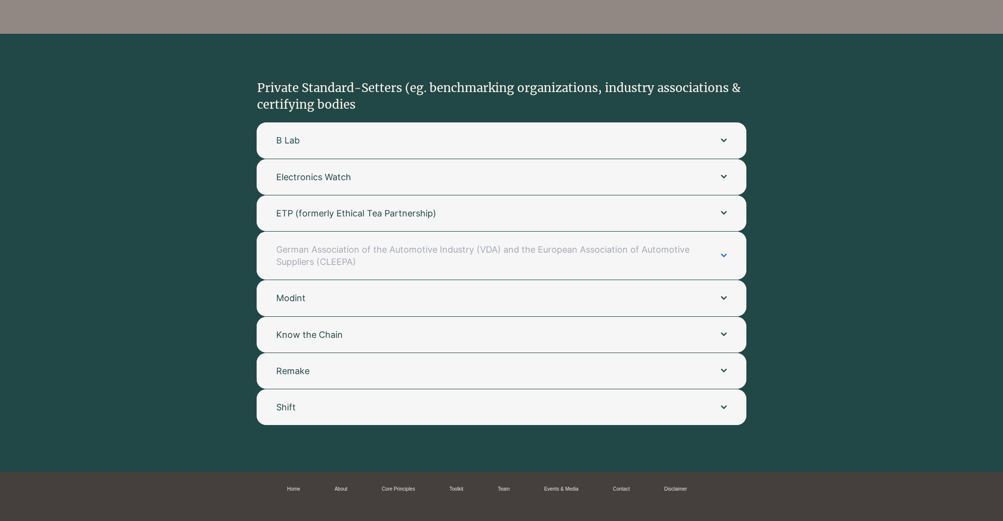
scroll to position [2024, 0]
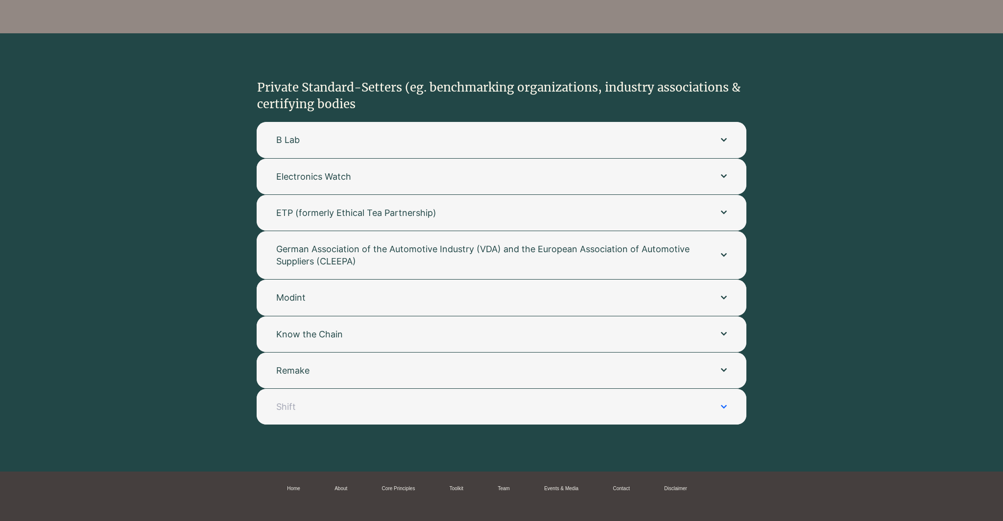
click at [600, 389] on button "Shift" at bounding box center [502, 407] width 490 height 36
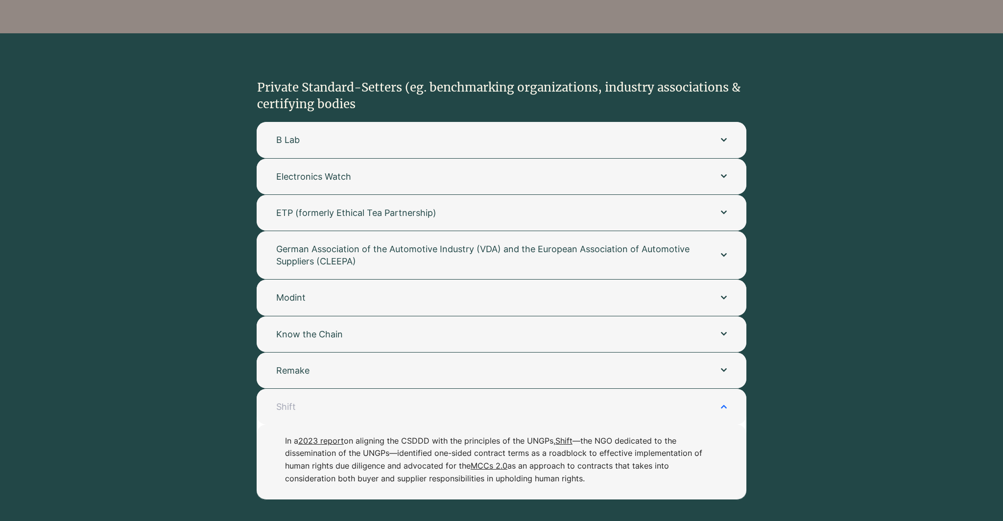
click at [600, 389] on button "Shift" at bounding box center [502, 407] width 490 height 36
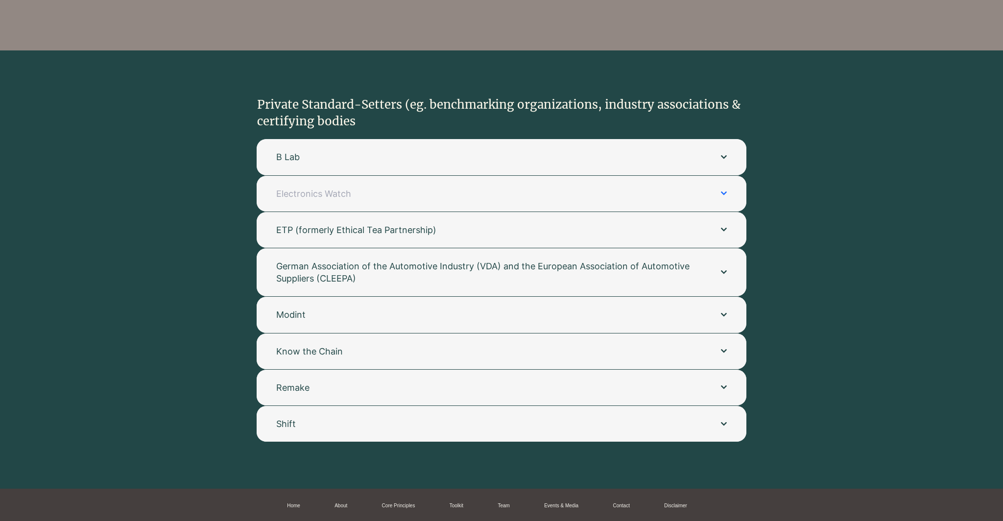
scroll to position [1931, 0]
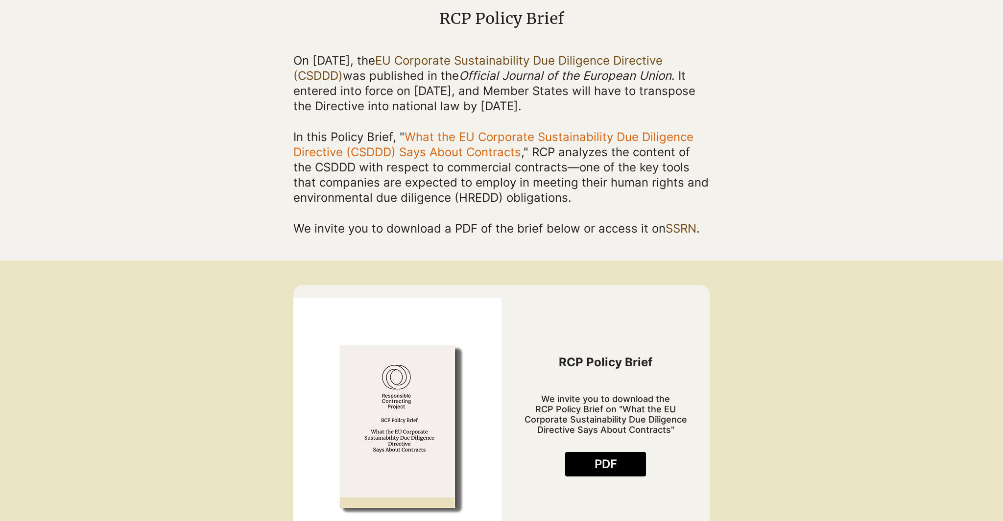
scroll to position [198, 0]
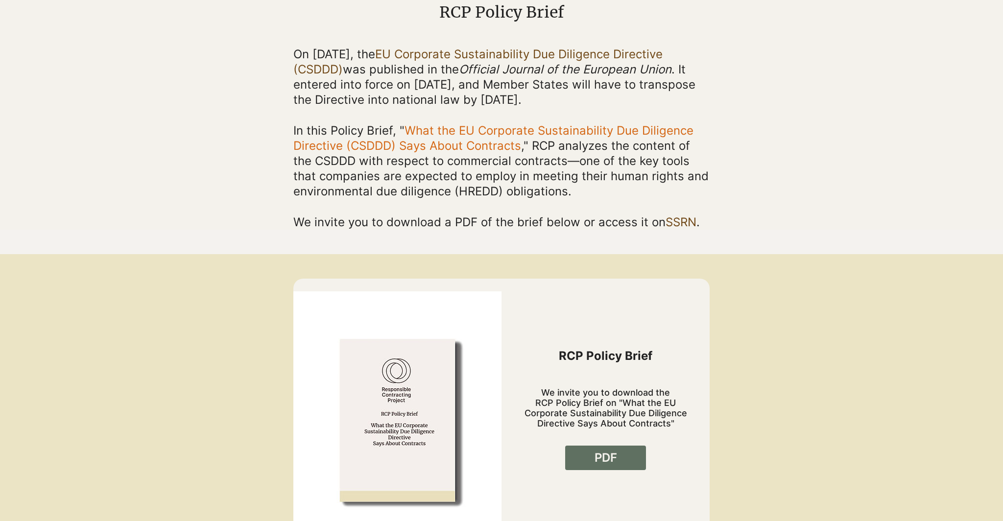
click at [599, 456] on span "PDF" at bounding box center [606, 458] width 23 height 17
